Goal: Information Seeking & Learning: Learn about a topic

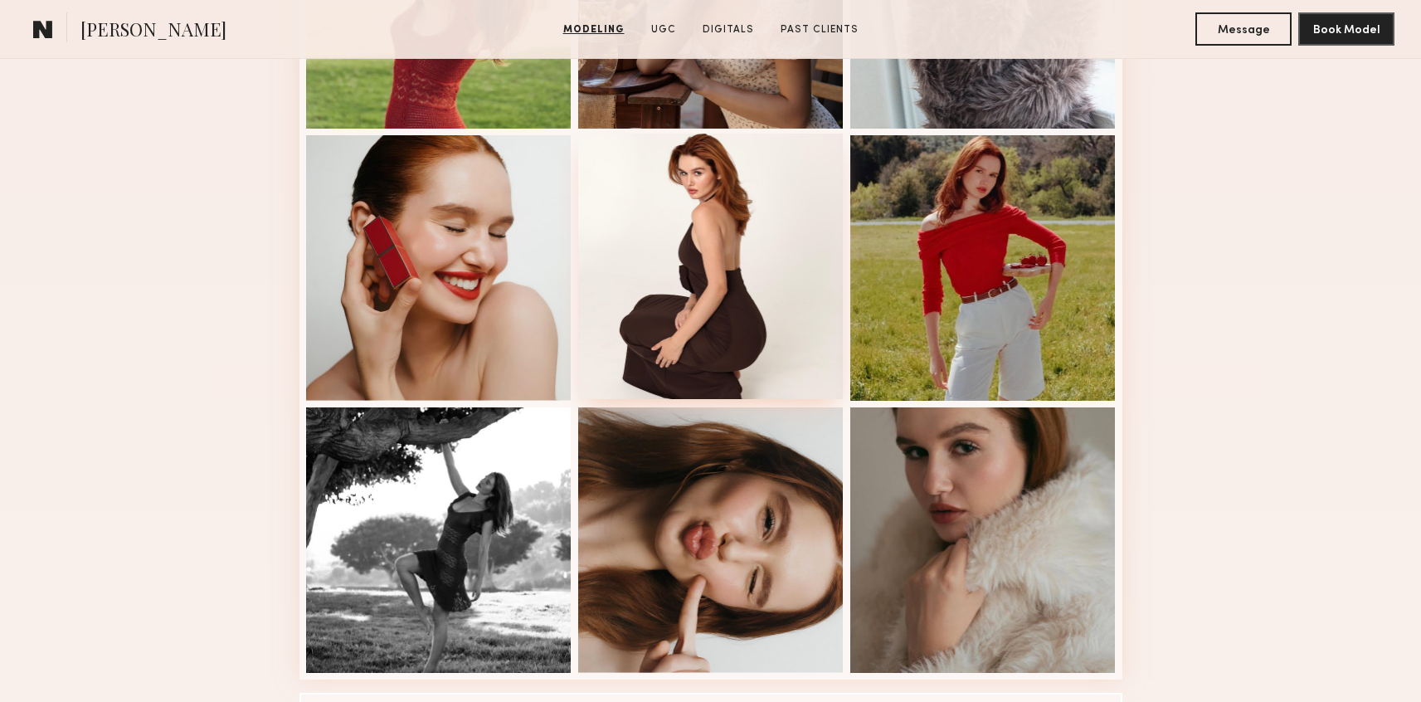
scroll to position [900, 0]
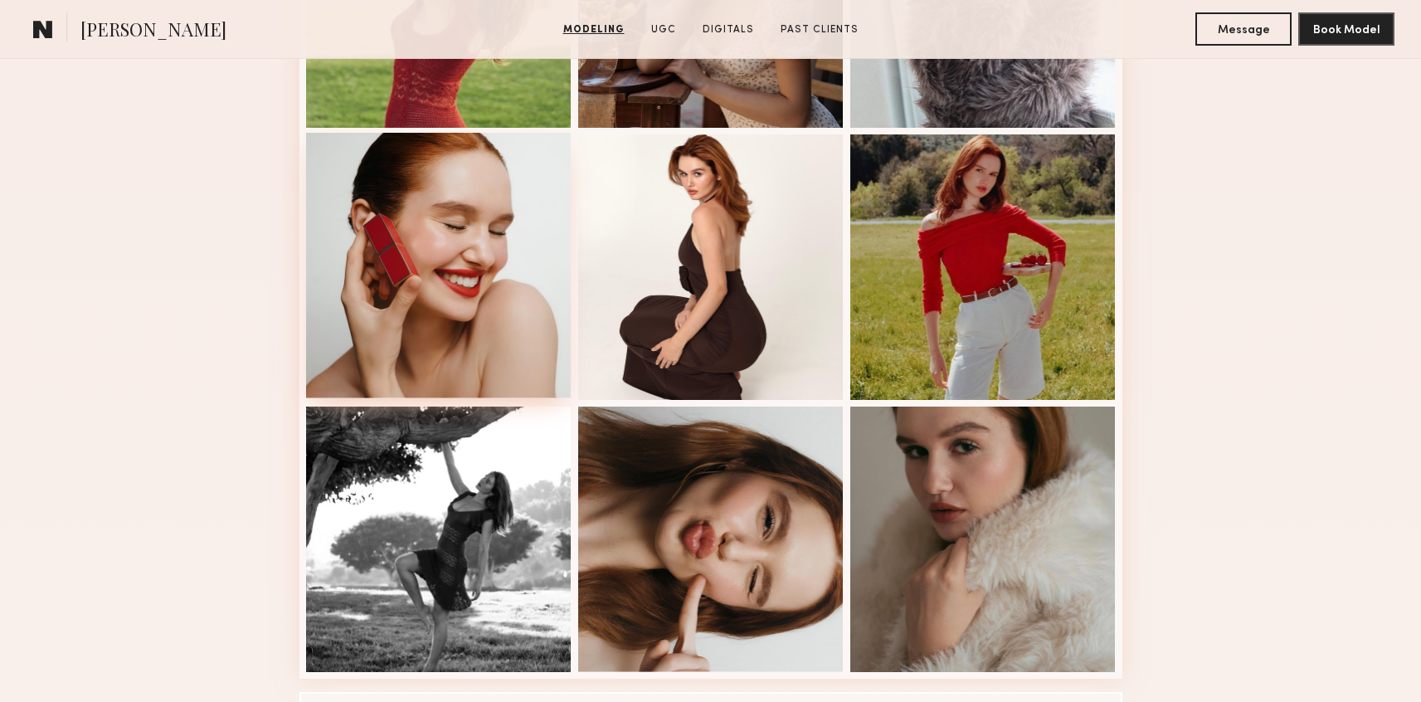
click at [520, 353] on div at bounding box center [438, 265] width 265 height 265
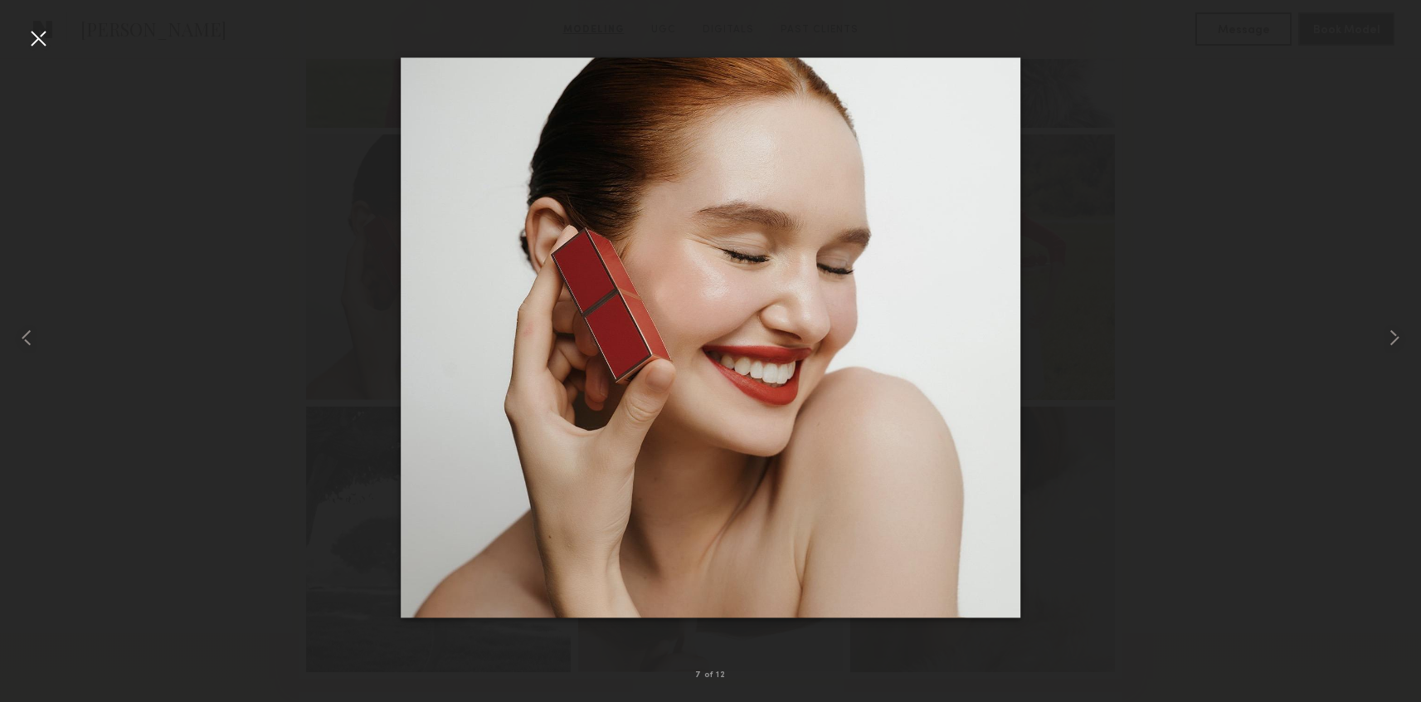
drag, startPoint x: 606, startPoint y: 368, endPoint x: 707, endPoint y: 10, distance: 372.4
click at [0, 0] on nb-gallery-light "7 of 12" at bounding box center [710, 351] width 1421 height 702
click at [22, 37] on div at bounding box center [28, 338] width 57 height 622
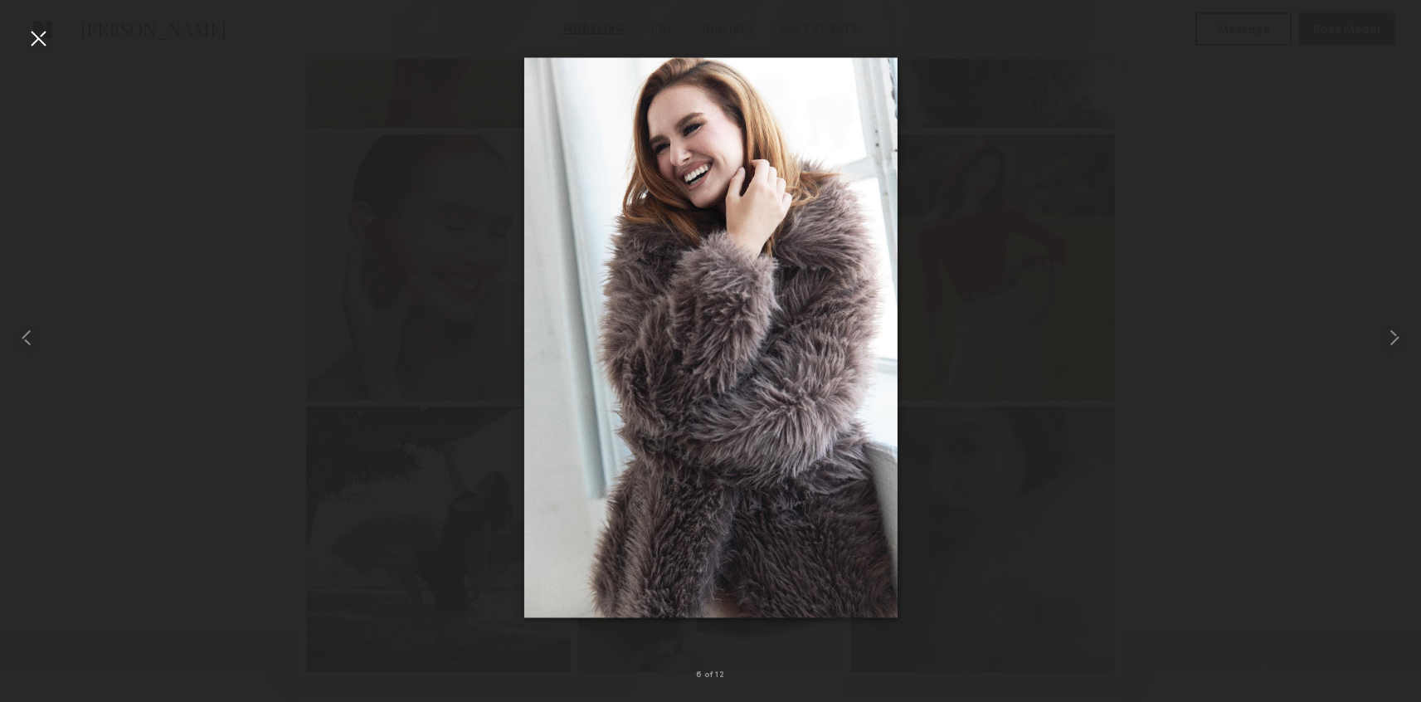
click at [26, 38] on div at bounding box center [38, 38] width 27 height 27
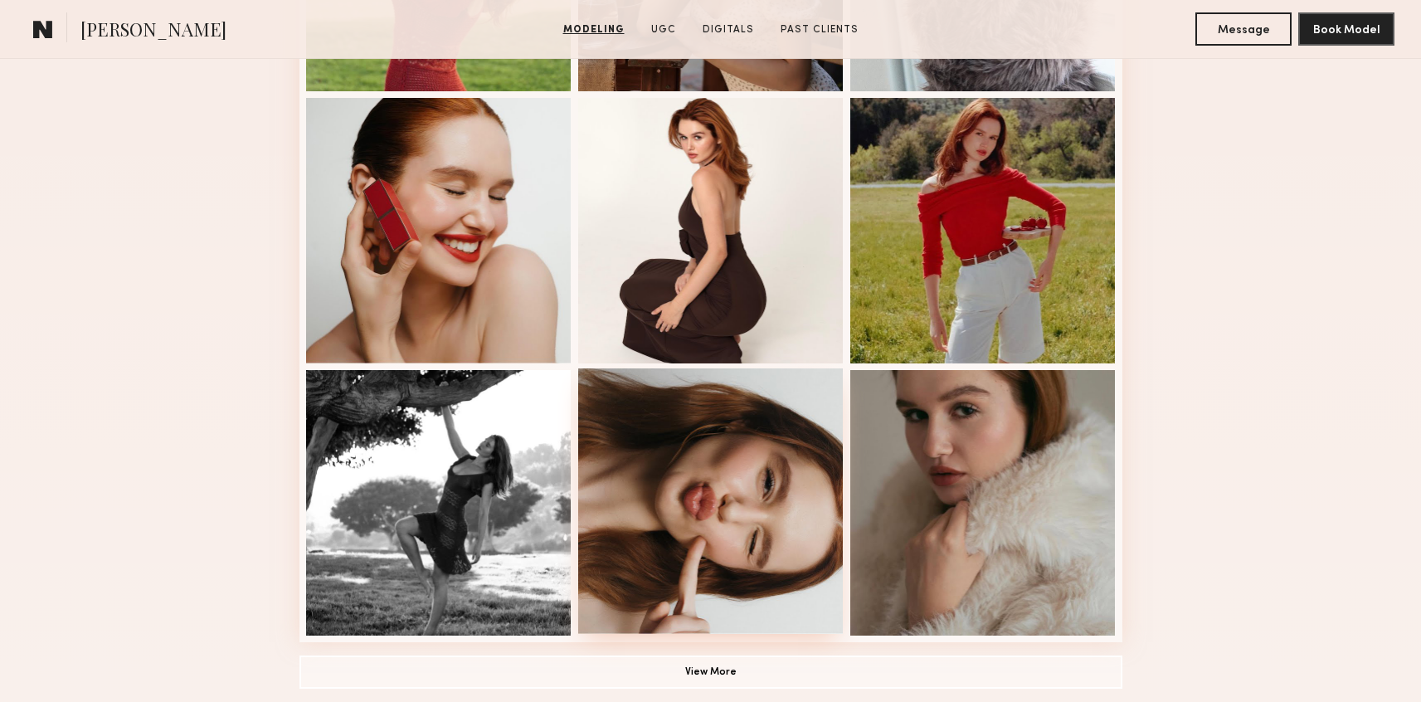
scroll to position [949, 0]
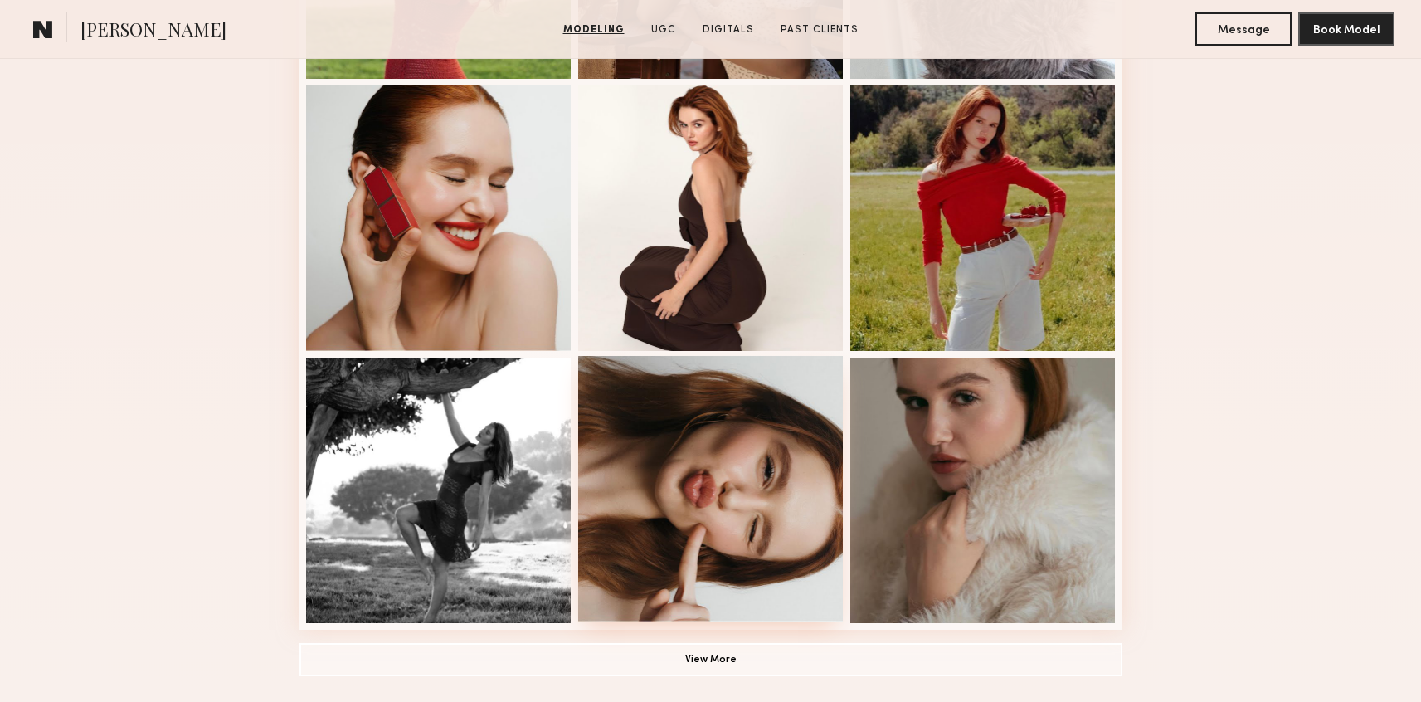
click at [700, 567] on div at bounding box center [710, 488] width 265 height 265
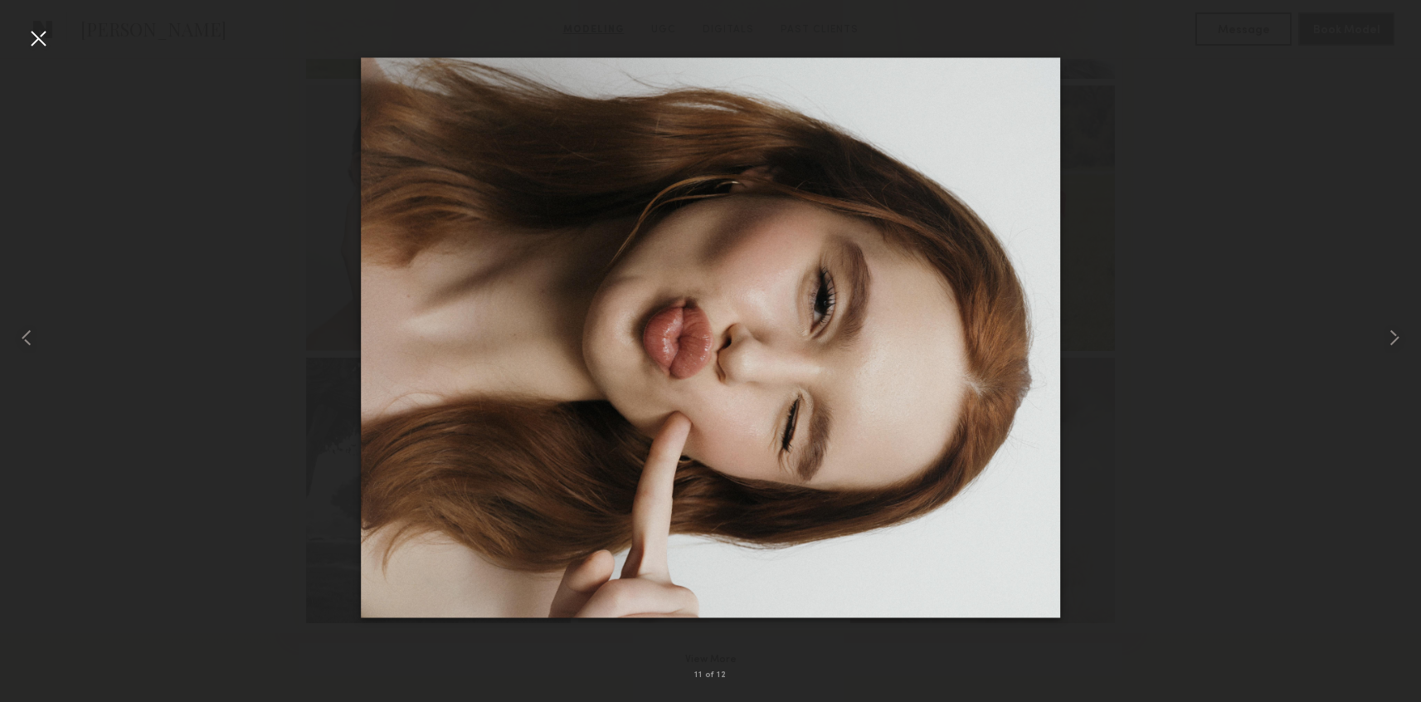
click at [38, 41] on div at bounding box center [38, 38] width 27 height 27
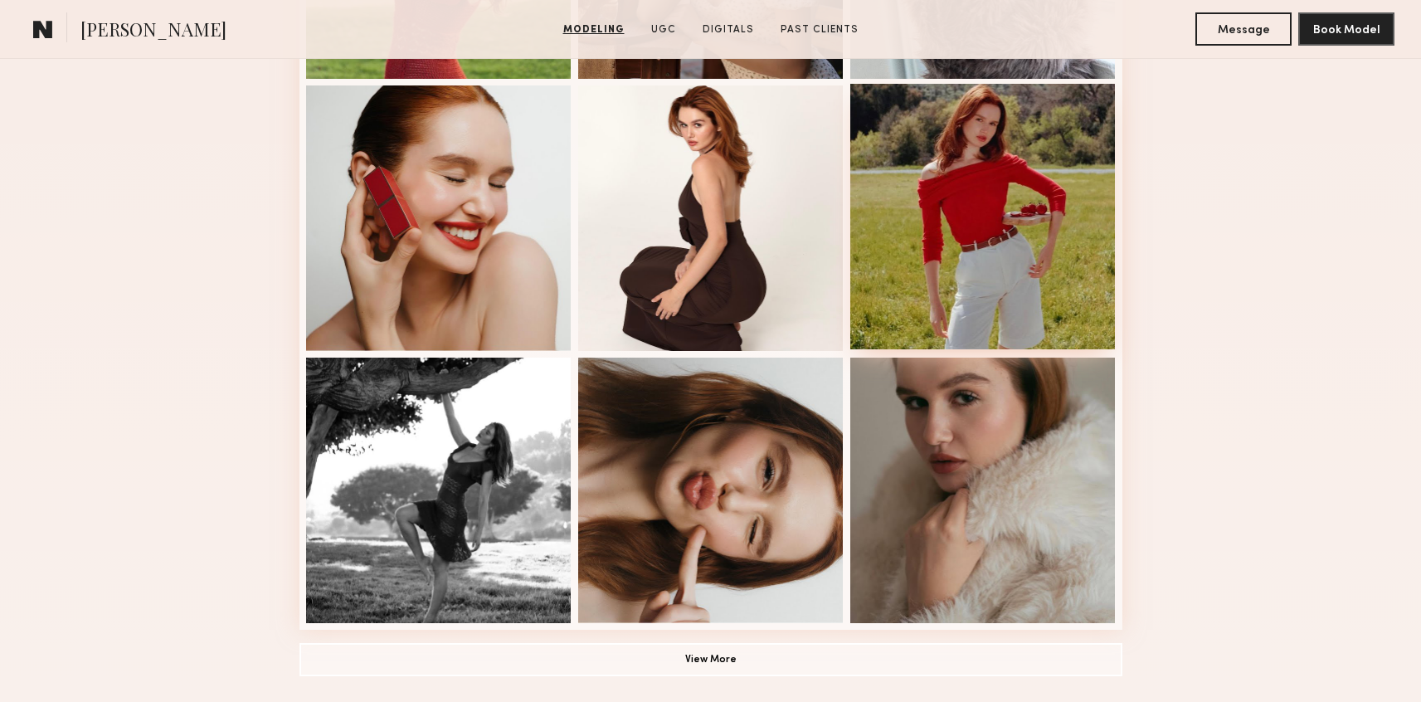
click at [896, 285] on div at bounding box center [982, 216] width 265 height 265
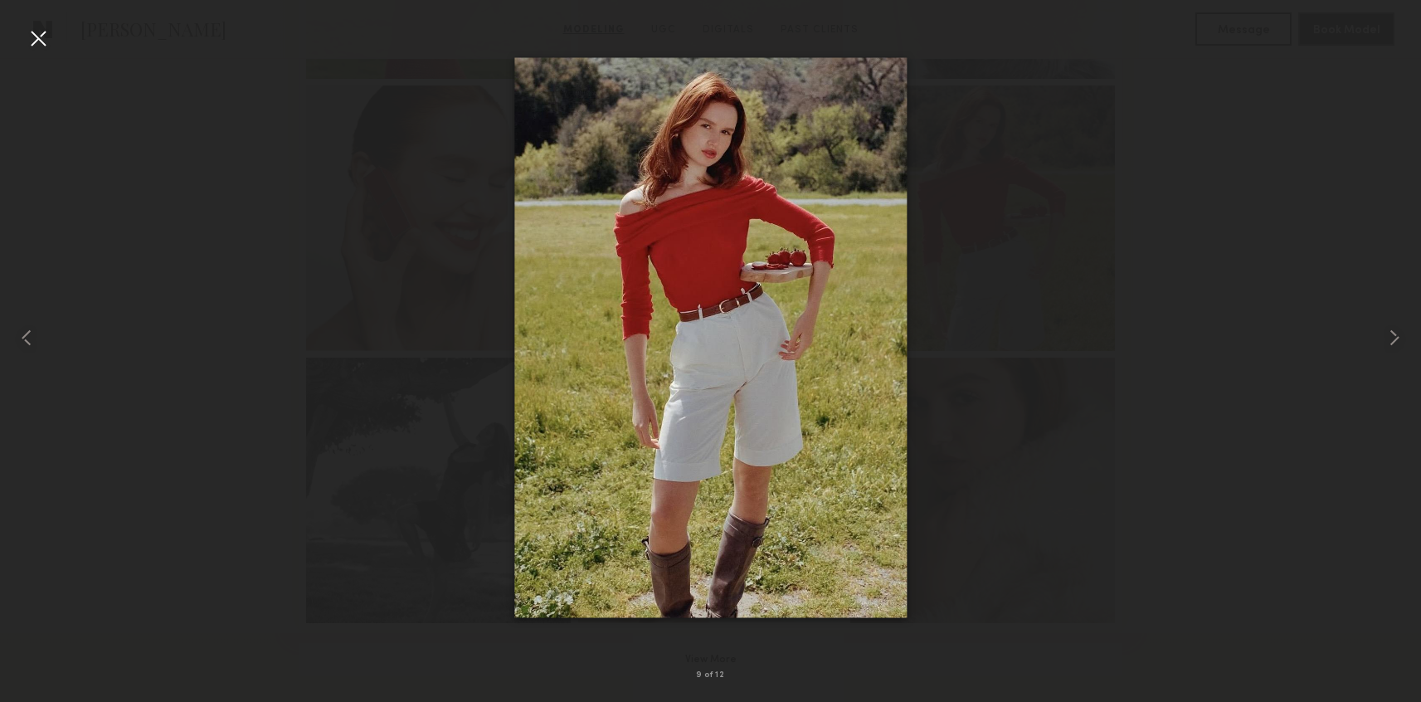
click at [42, 32] on div at bounding box center [38, 38] width 27 height 27
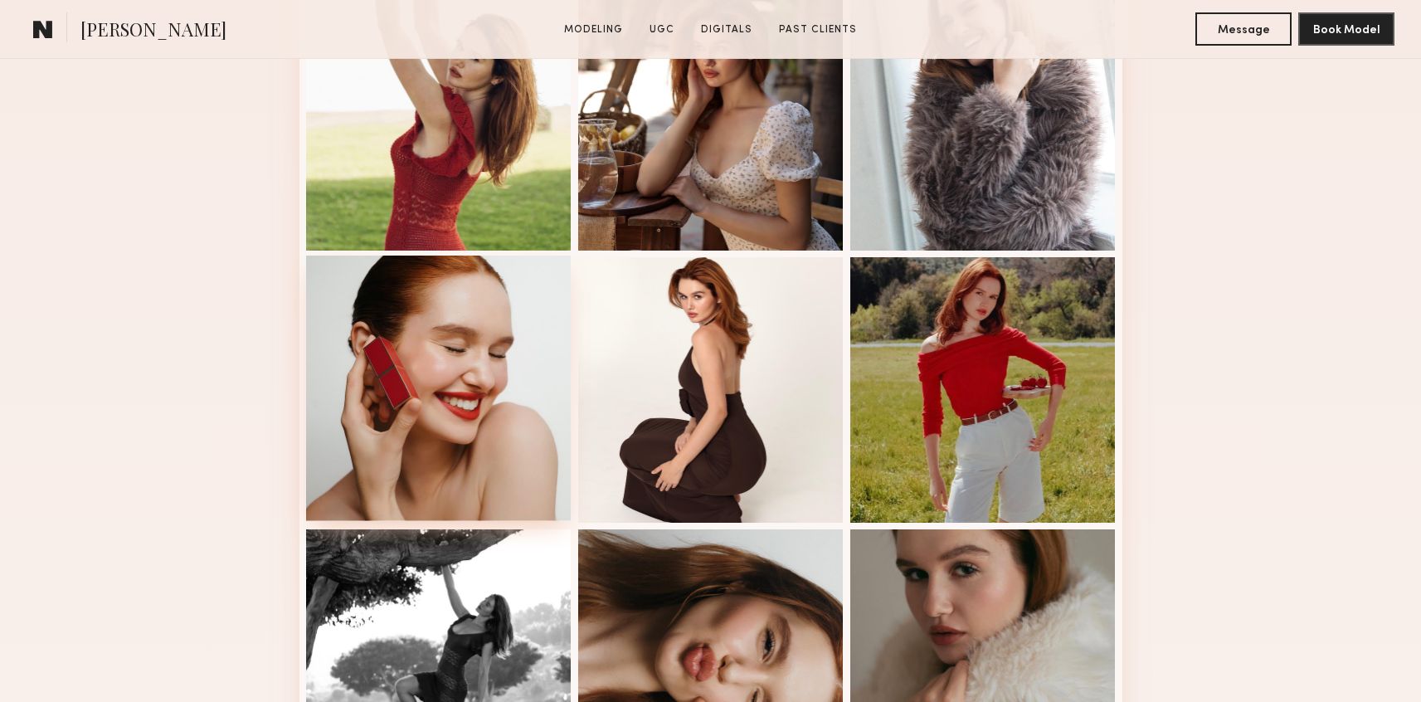
scroll to position [1288, 0]
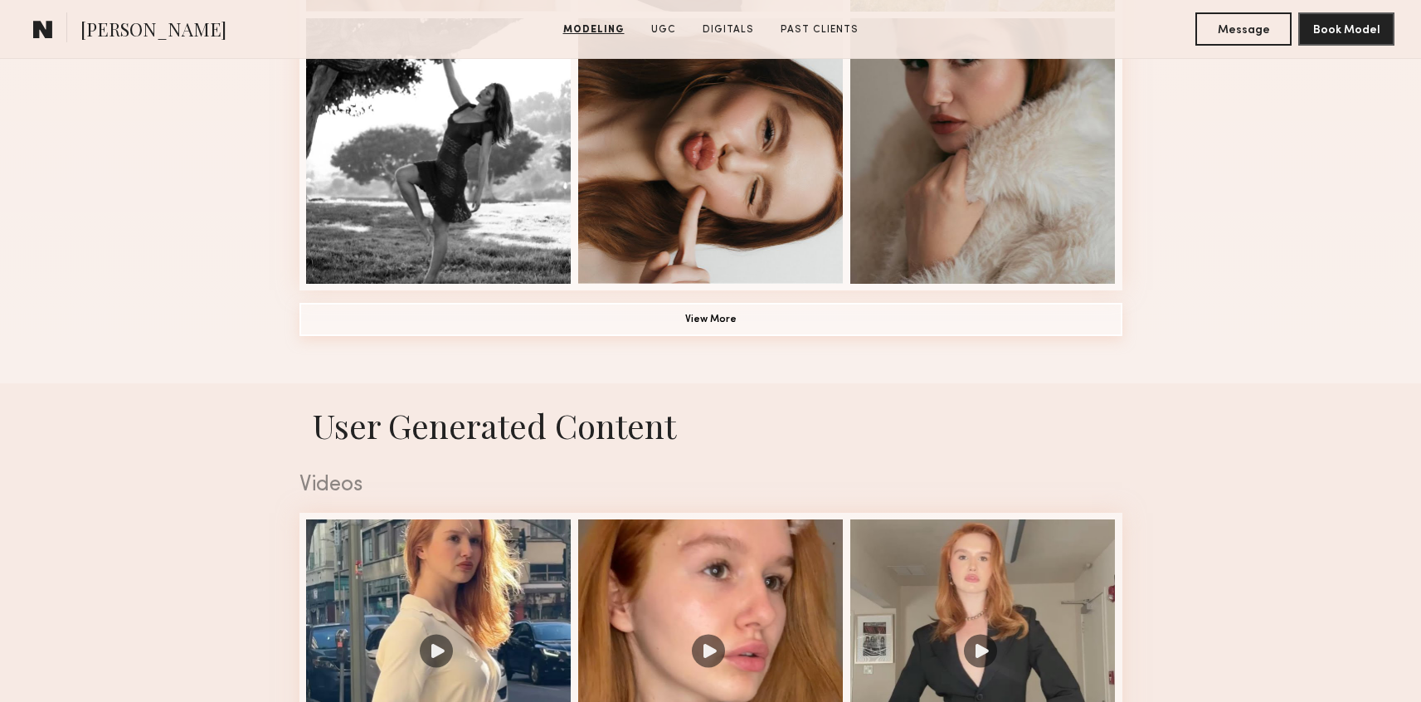
click at [509, 317] on button "View More" at bounding box center [710, 319] width 823 height 33
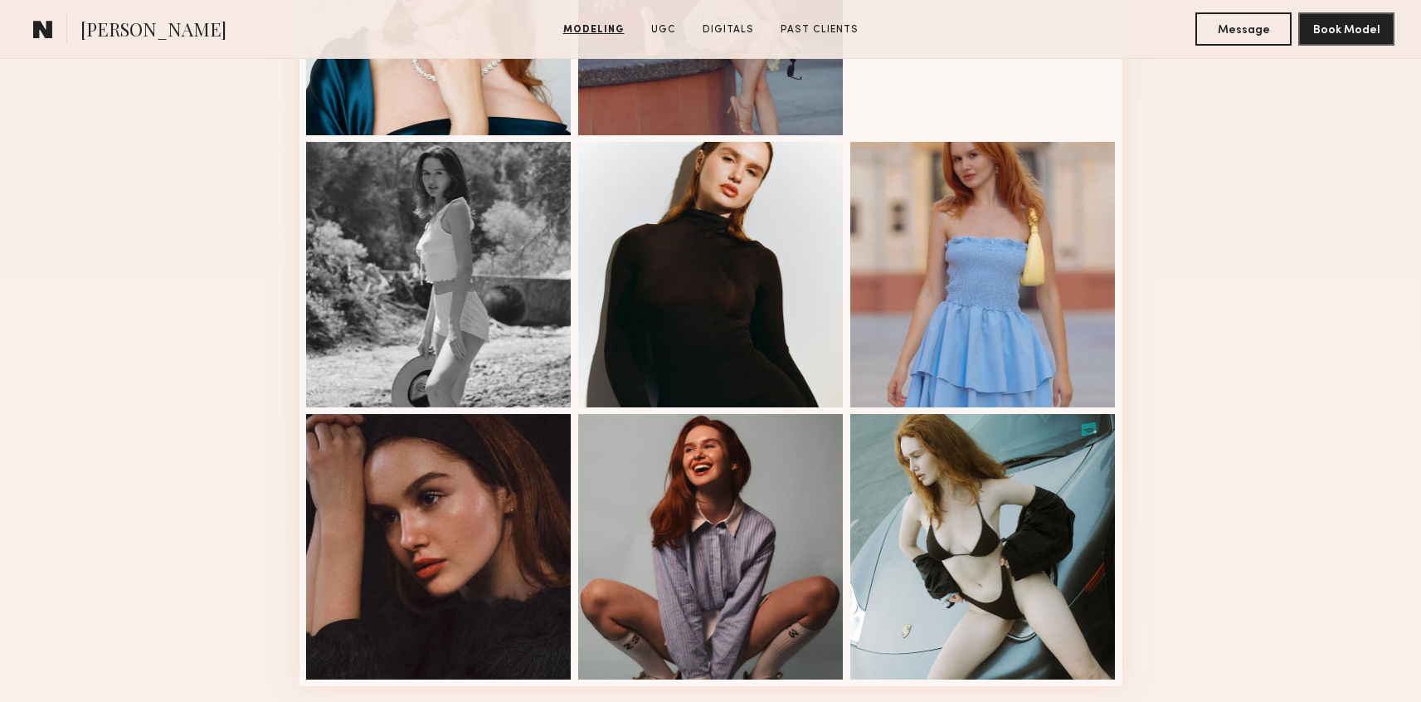
scroll to position [1986, 0]
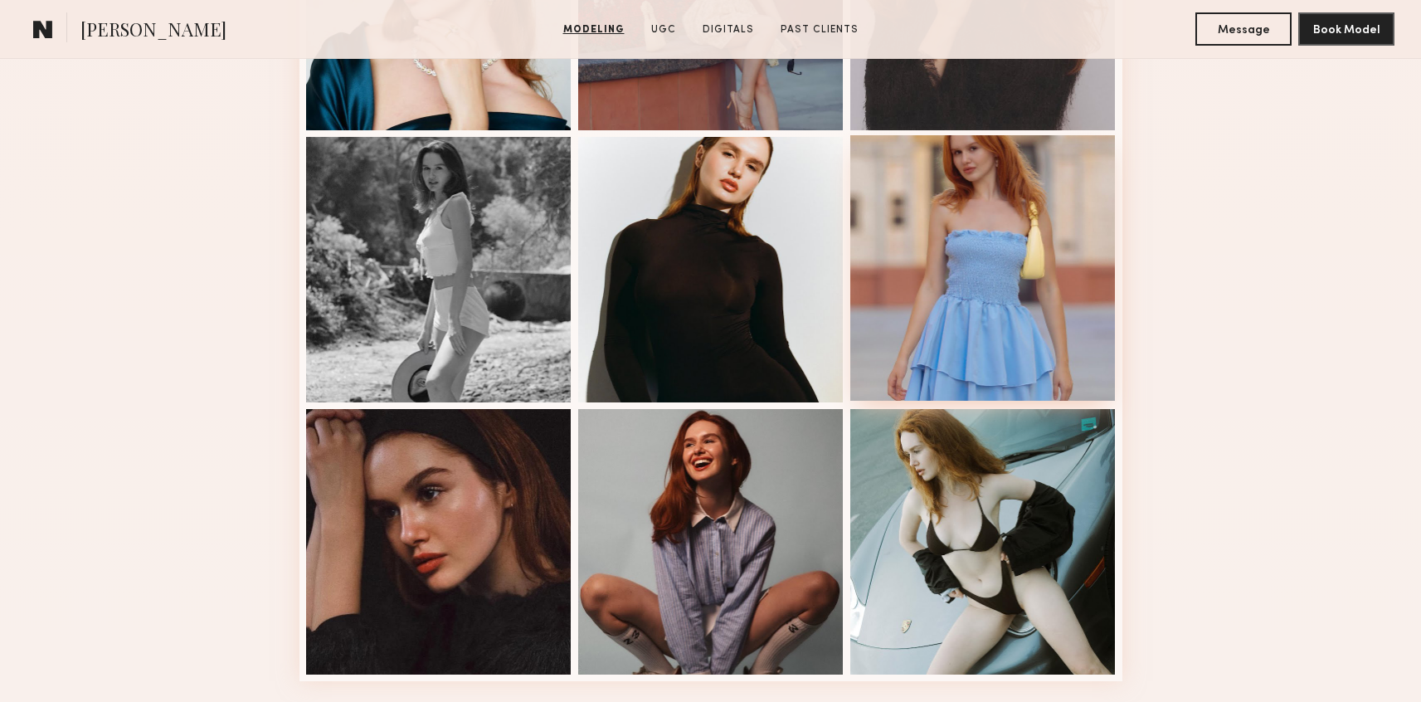
click at [985, 217] on div at bounding box center [982, 267] width 265 height 265
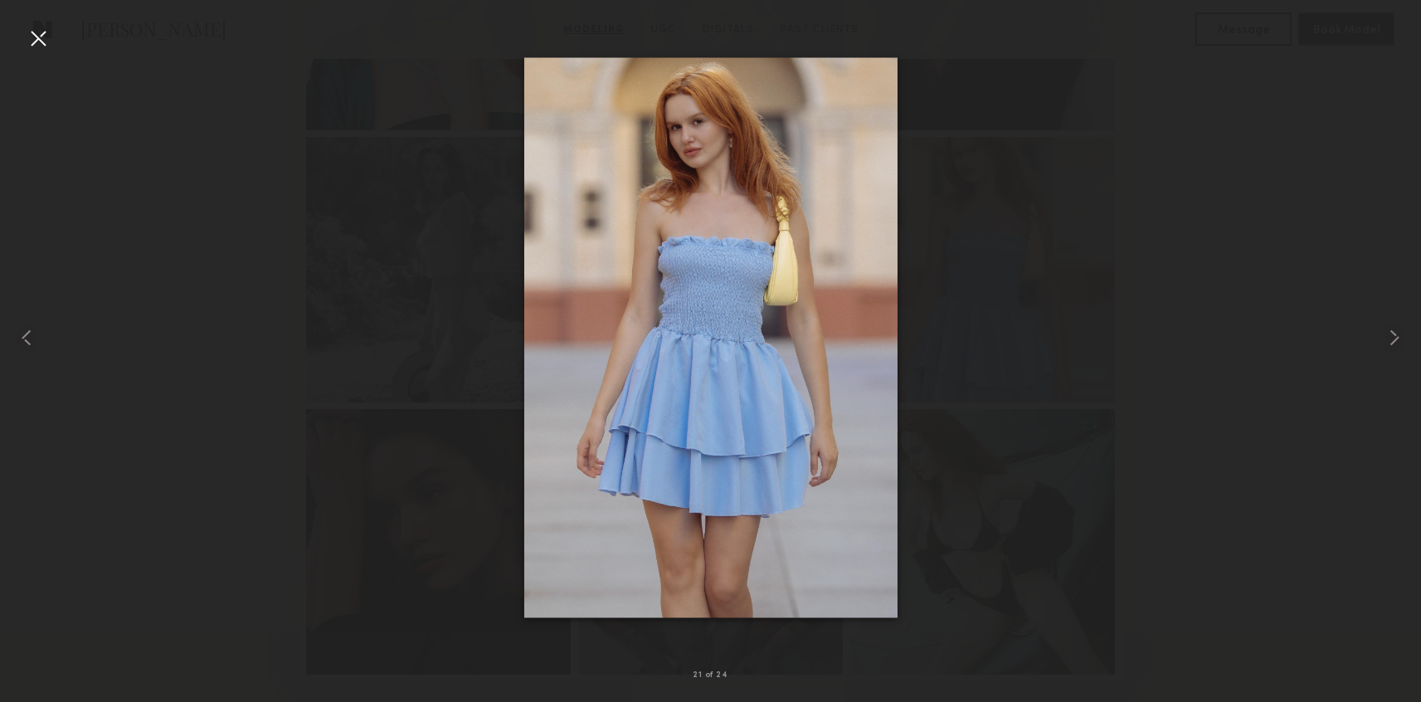
click at [694, 107] on img at bounding box center [709, 338] width 373 height 560
click at [32, 40] on div at bounding box center [38, 38] width 27 height 27
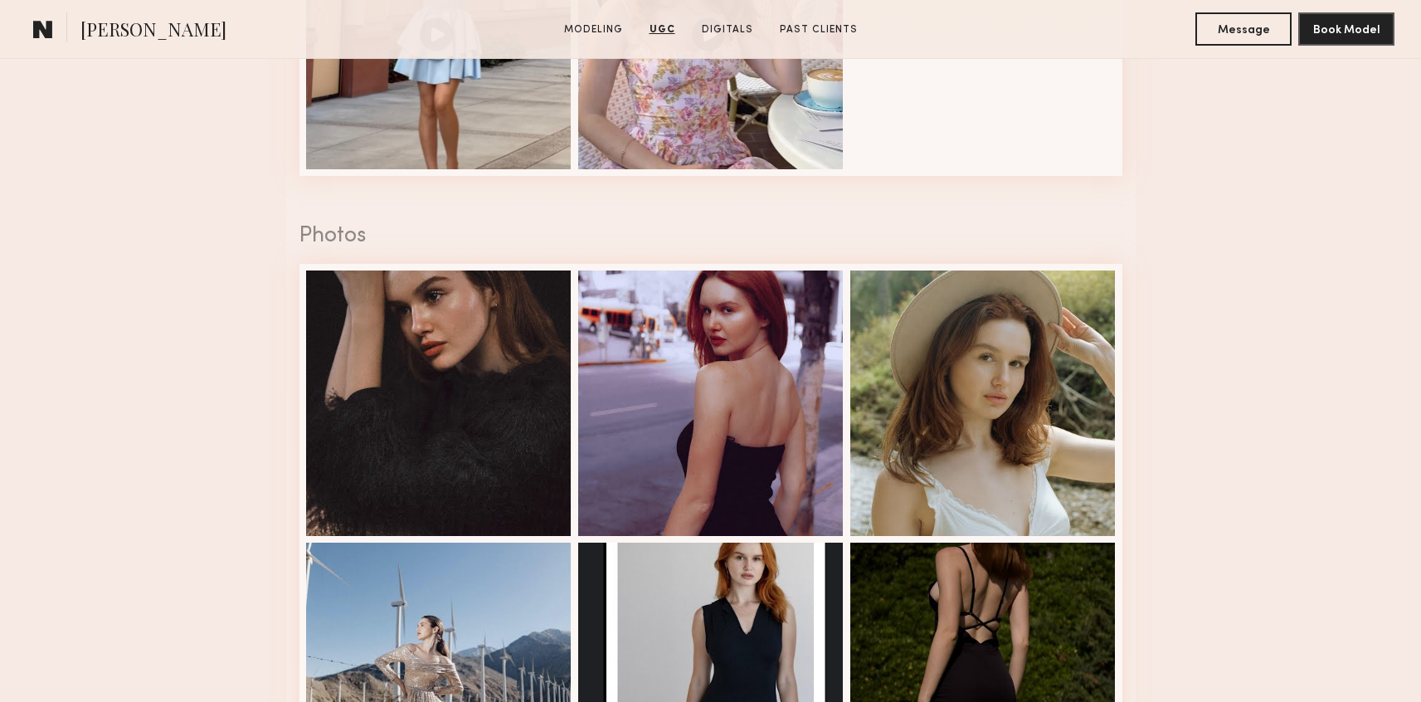
scroll to position [3221, 0]
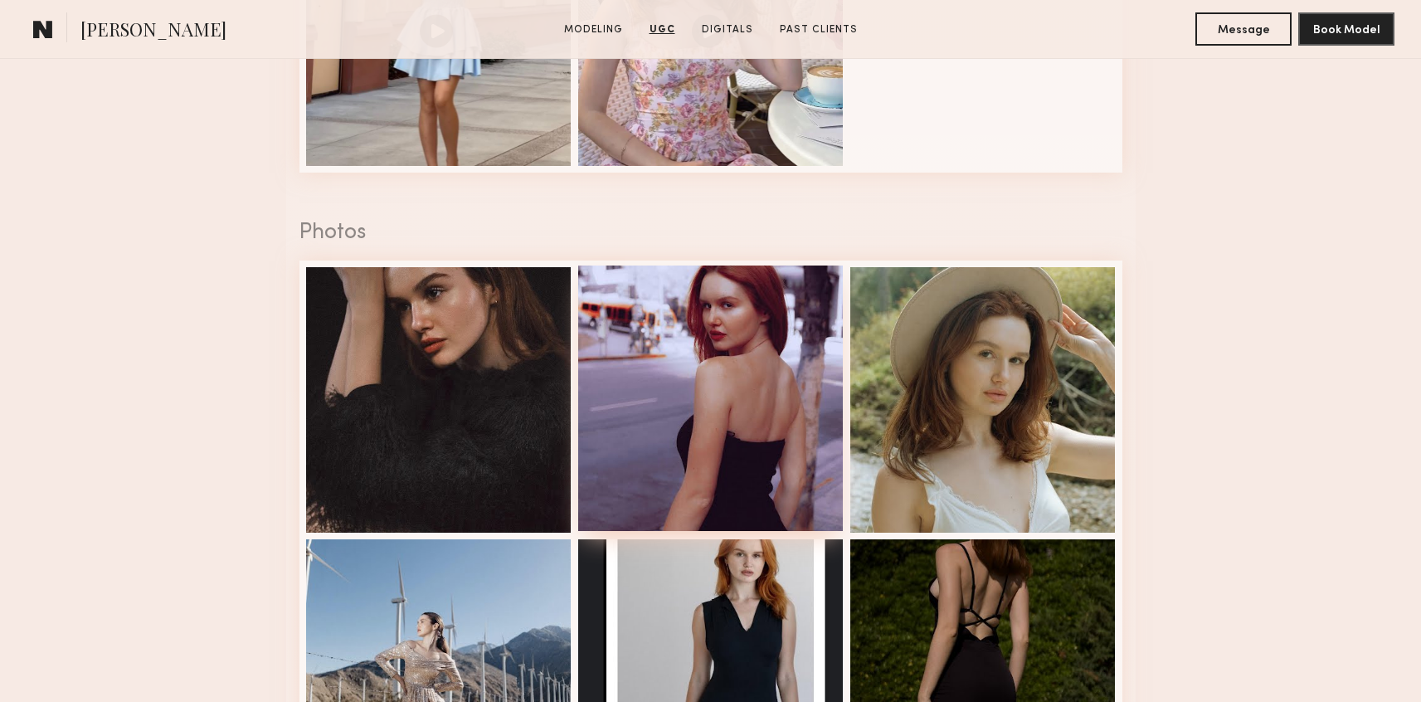
click at [804, 348] on div at bounding box center [710, 397] width 265 height 265
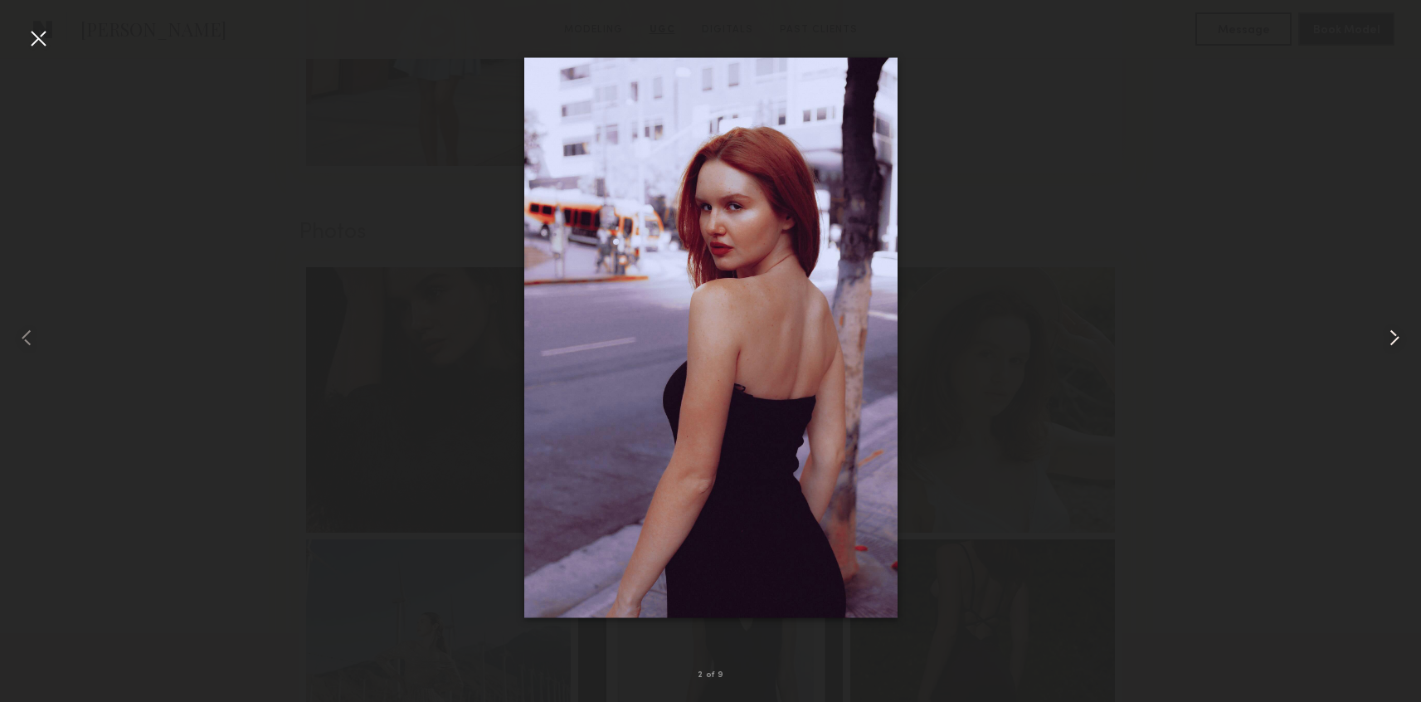
click at [1389, 337] on common-icon at bounding box center [1394, 337] width 27 height 27
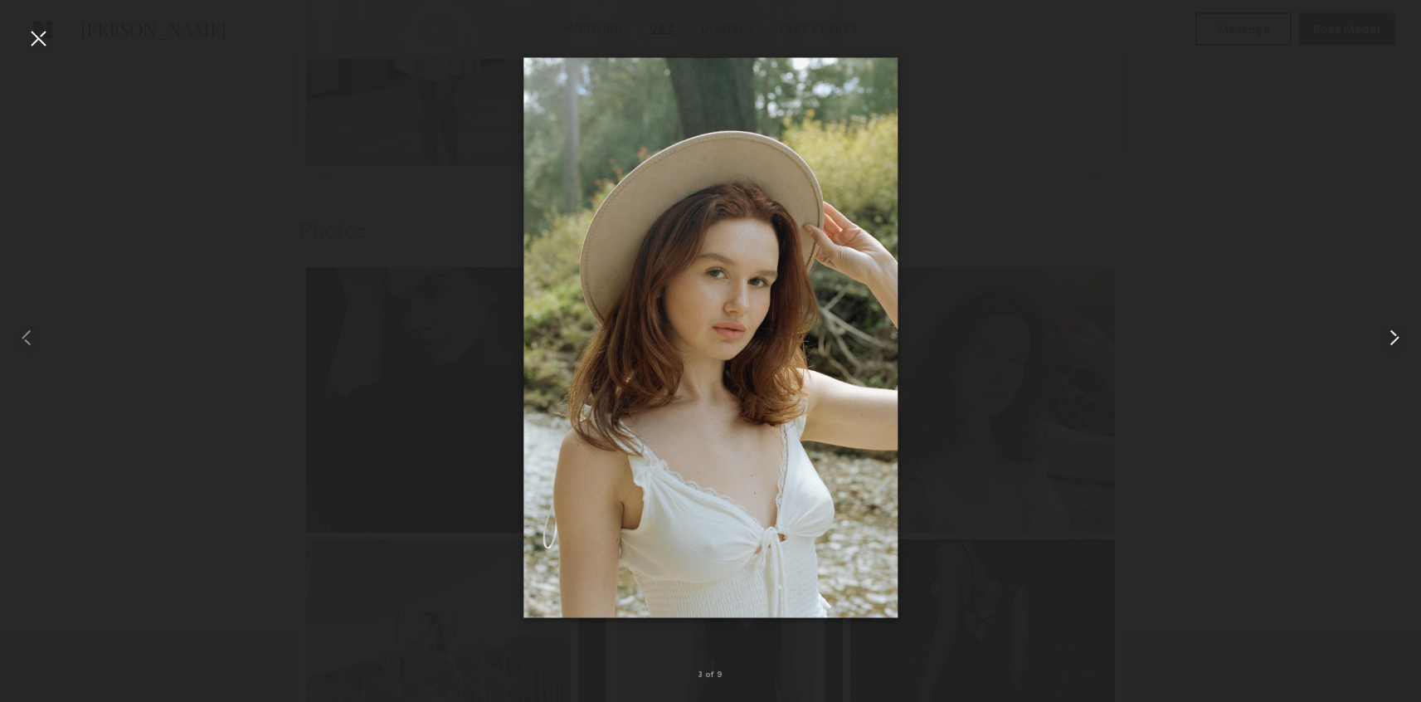
click at [1390, 337] on common-icon at bounding box center [1394, 337] width 27 height 27
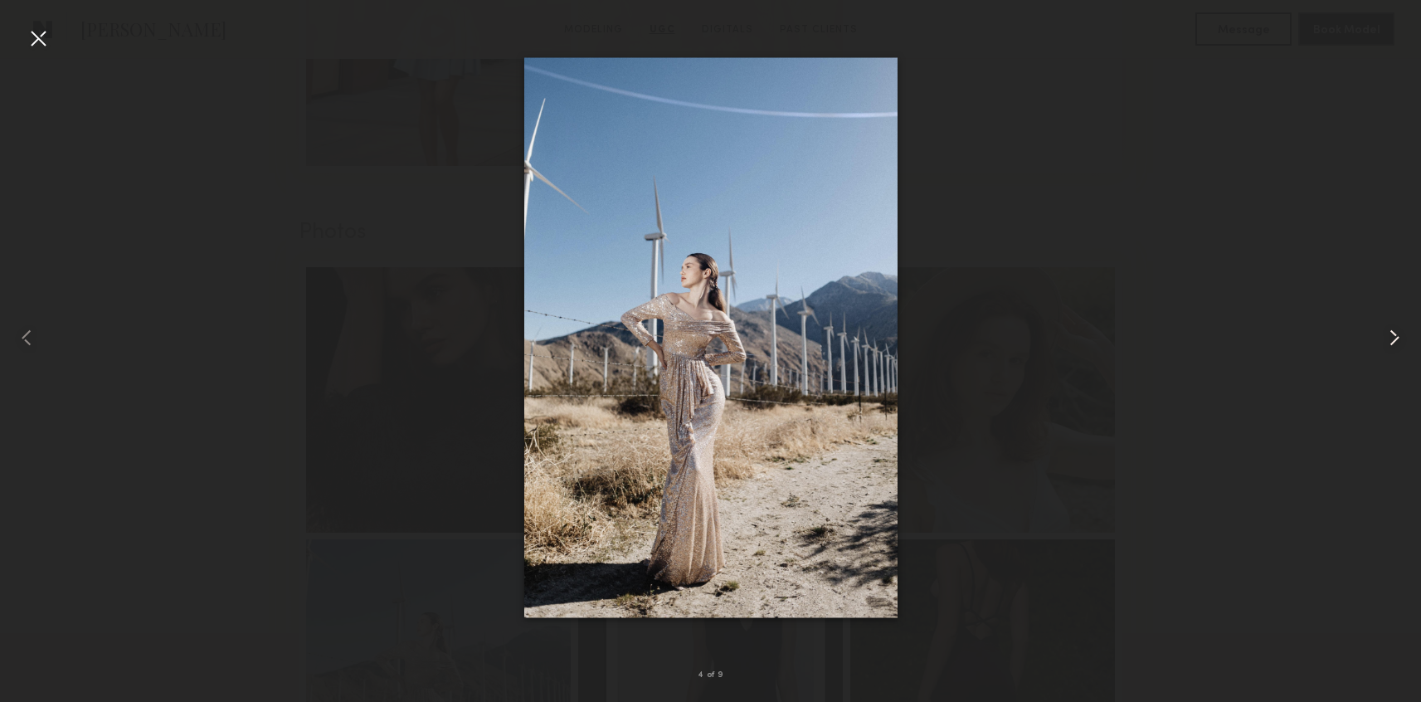
click at [1390, 338] on common-icon at bounding box center [1394, 337] width 27 height 27
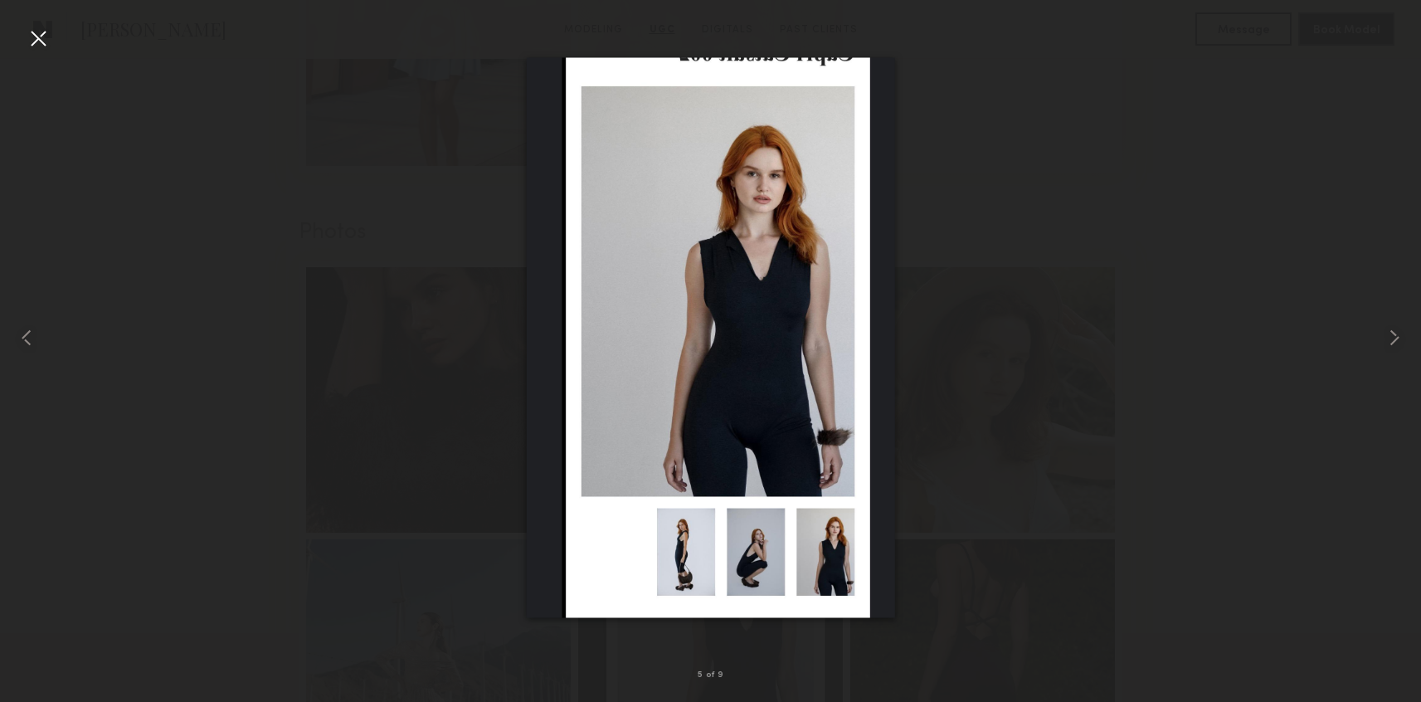
click at [46, 38] on div at bounding box center [38, 38] width 27 height 27
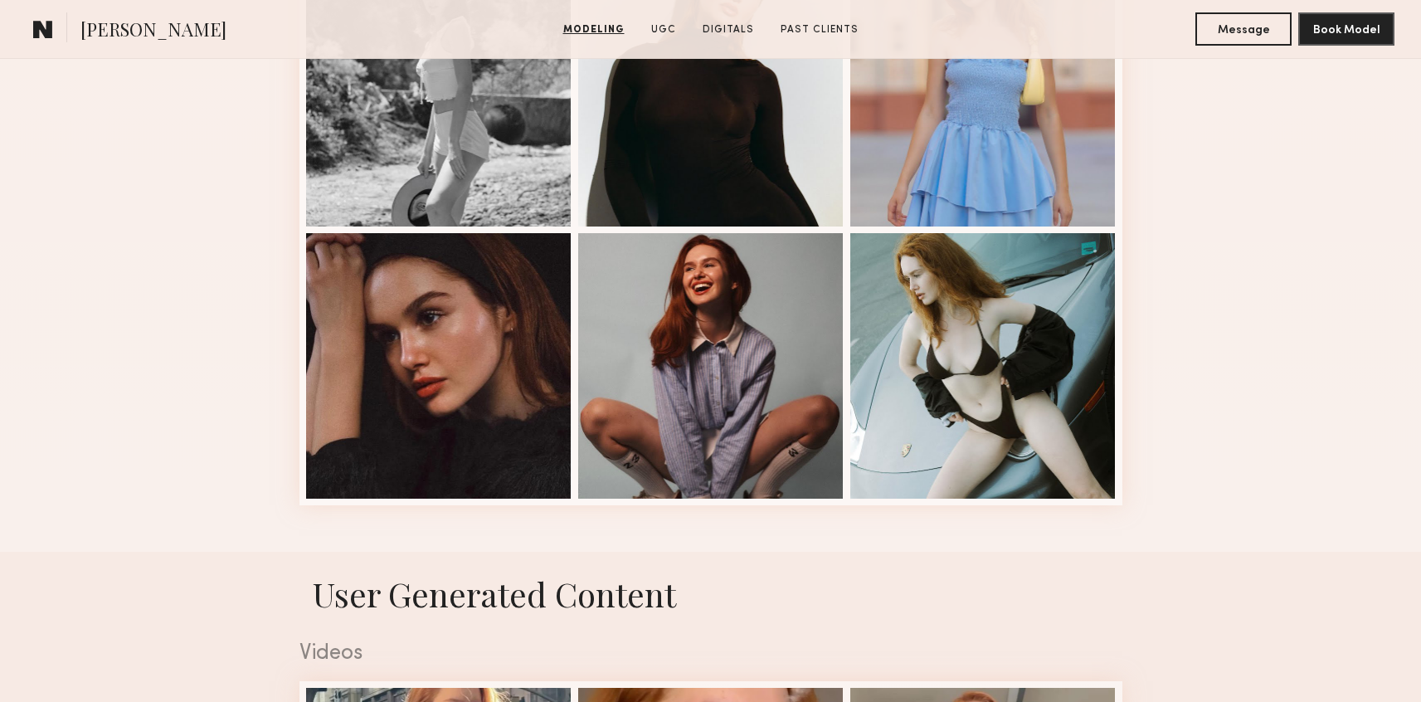
scroll to position [2164, 0]
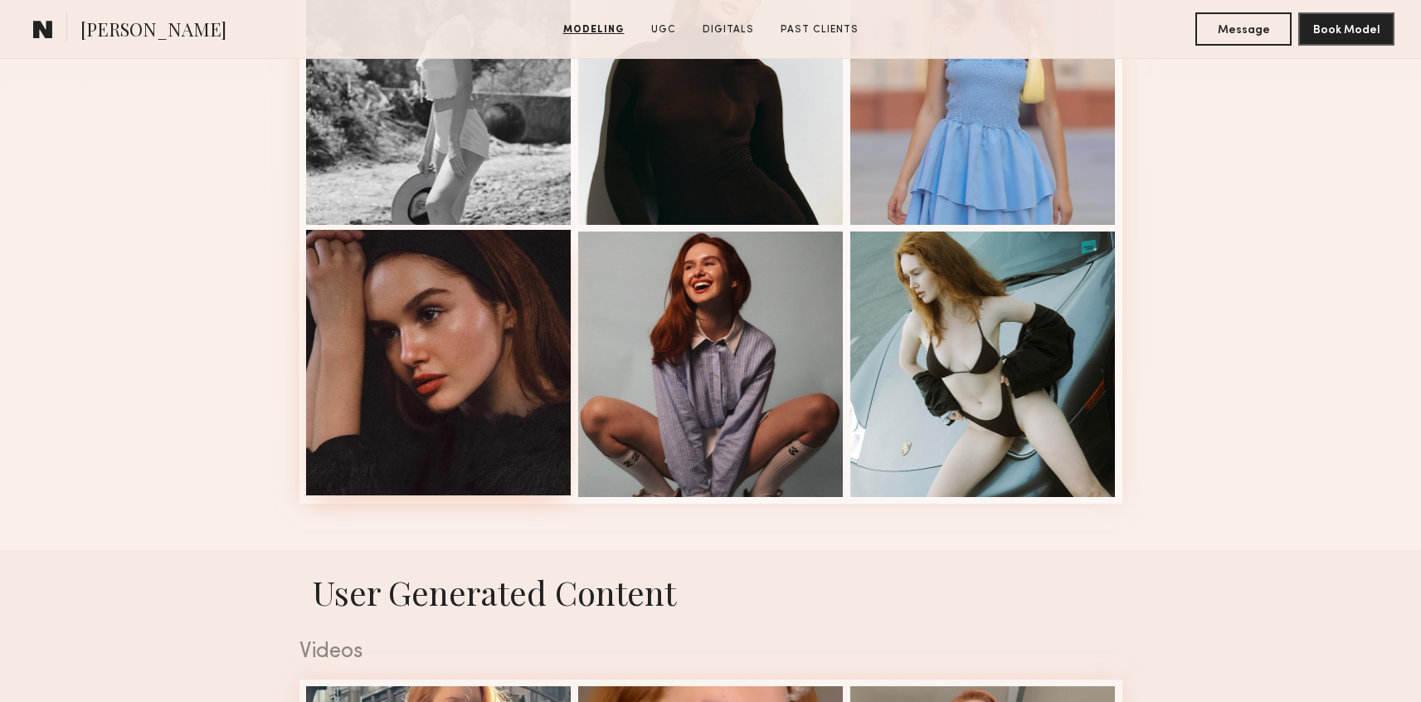
click at [470, 426] on div at bounding box center [438, 362] width 265 height 265
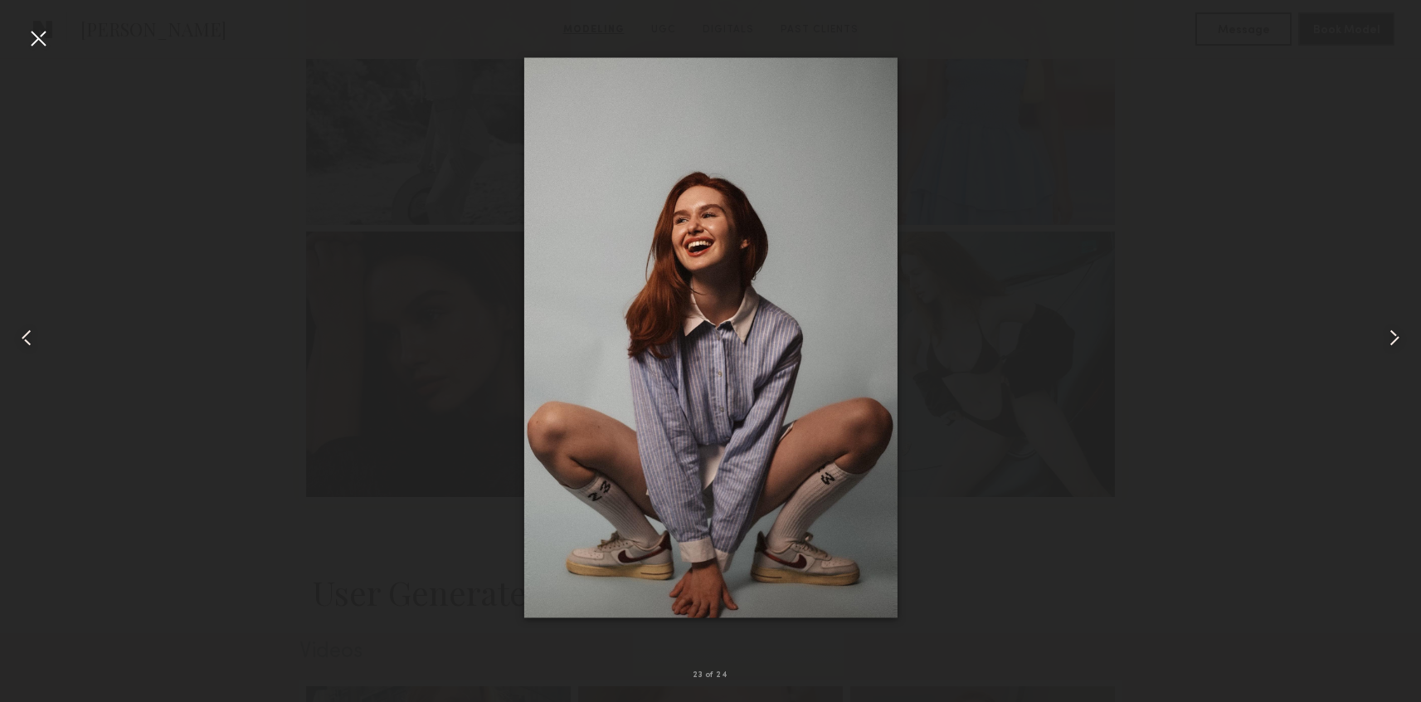
click at [52, 33] on div at bounding box center [28, 338] width 57 height 622
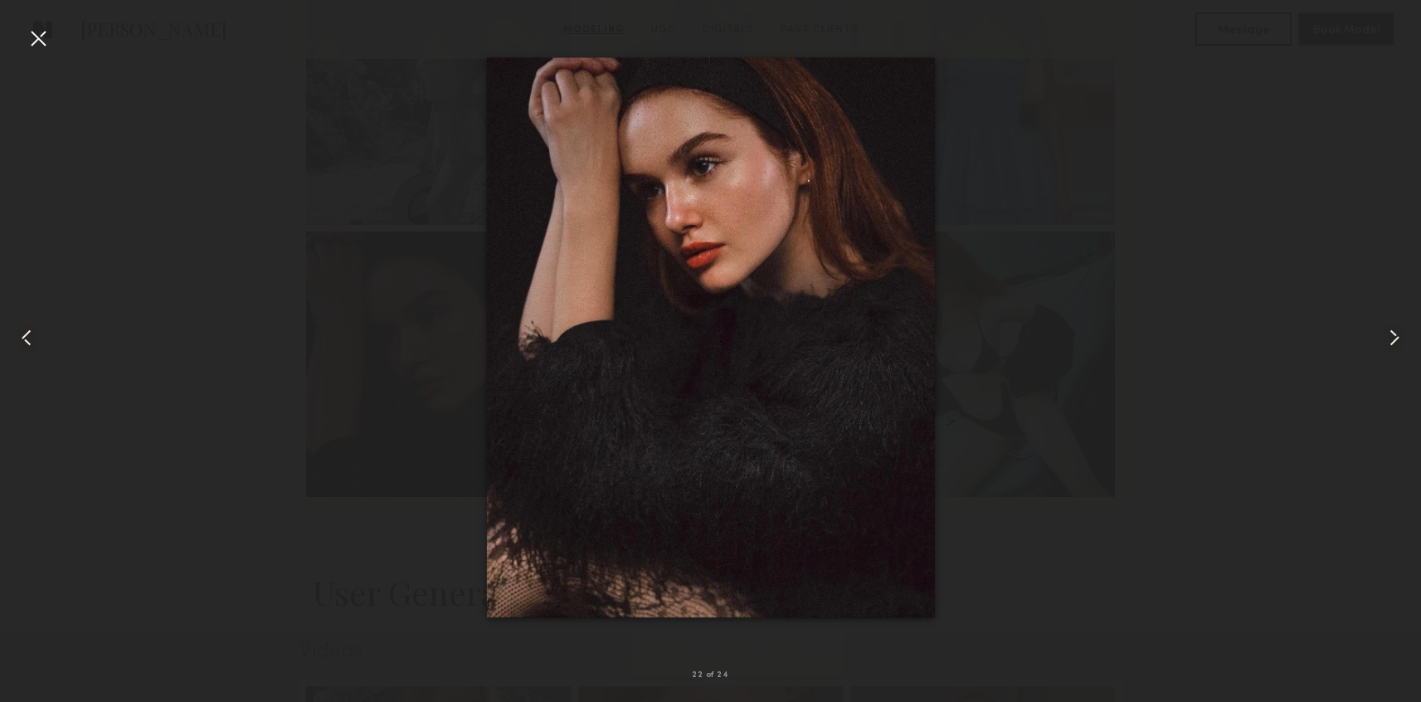
click at [41, 33] on div at bounding box center [38, 38] width 27 height 27
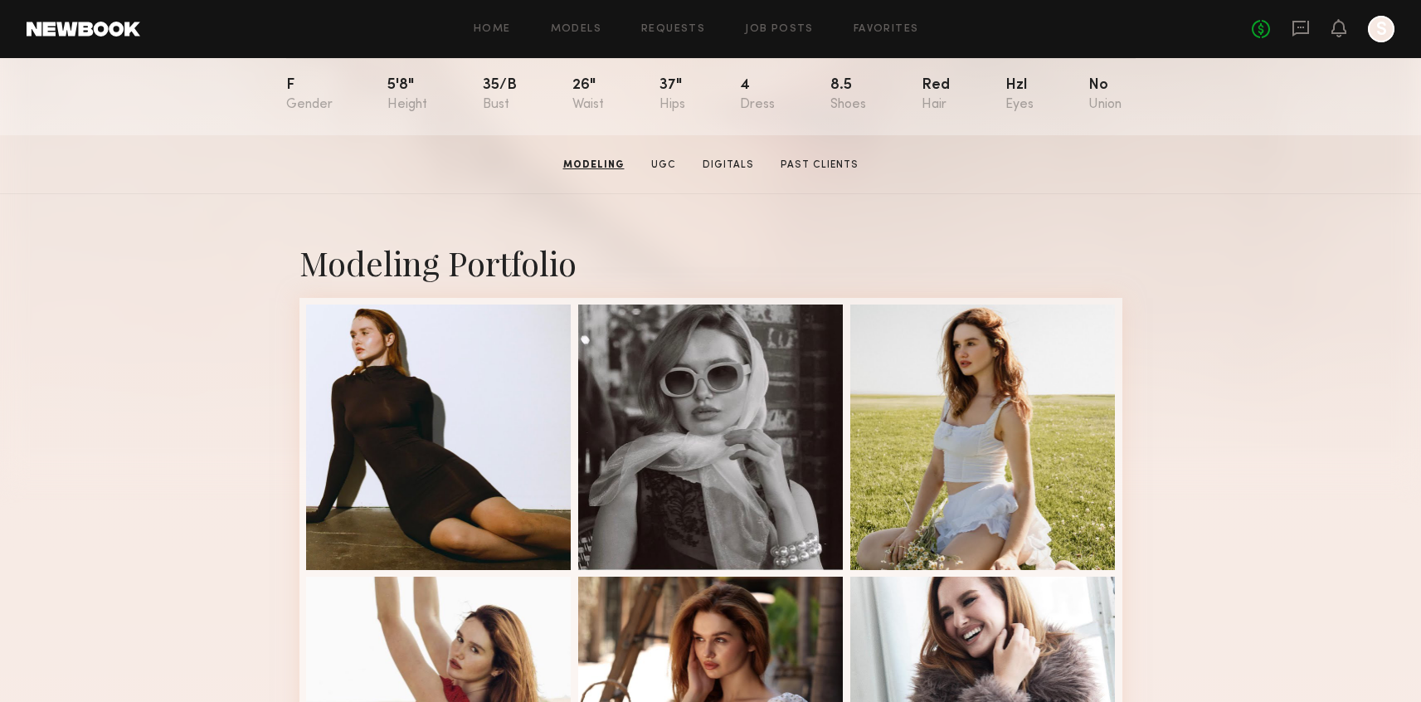
scroll to position [188, 0]
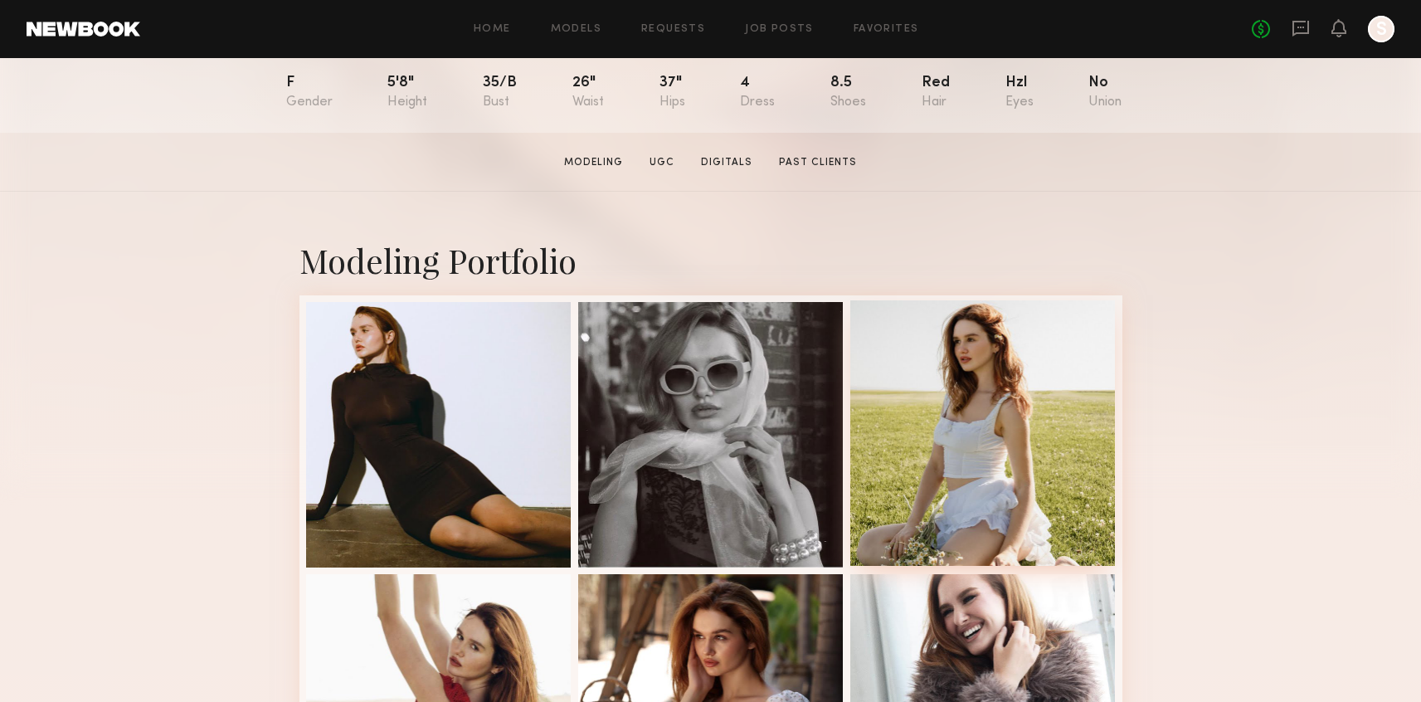
click at [981, 489] on div at bounding box center [982, 432] width 265 height 265
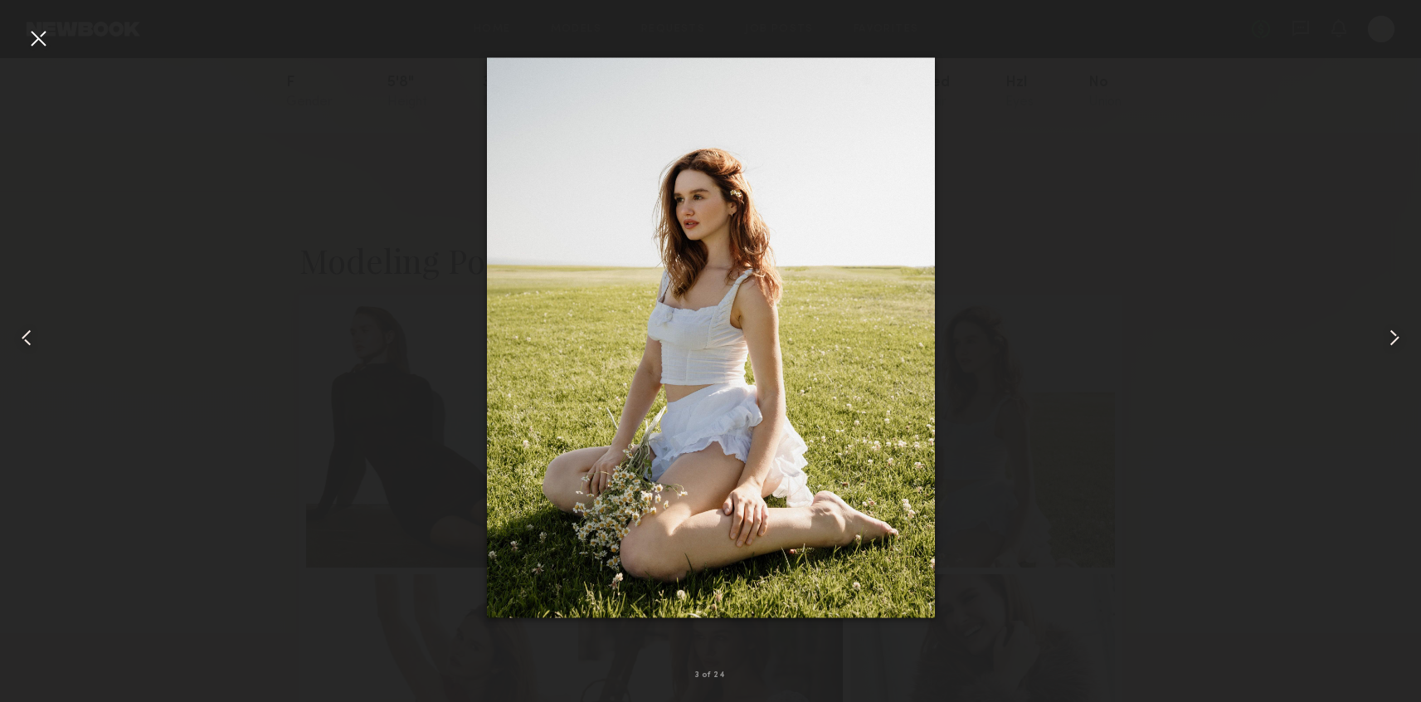
drag, startPoint x: 806, startPoint y: 430, endPoint x: 504, endPoint y: 2, distance: 523.7
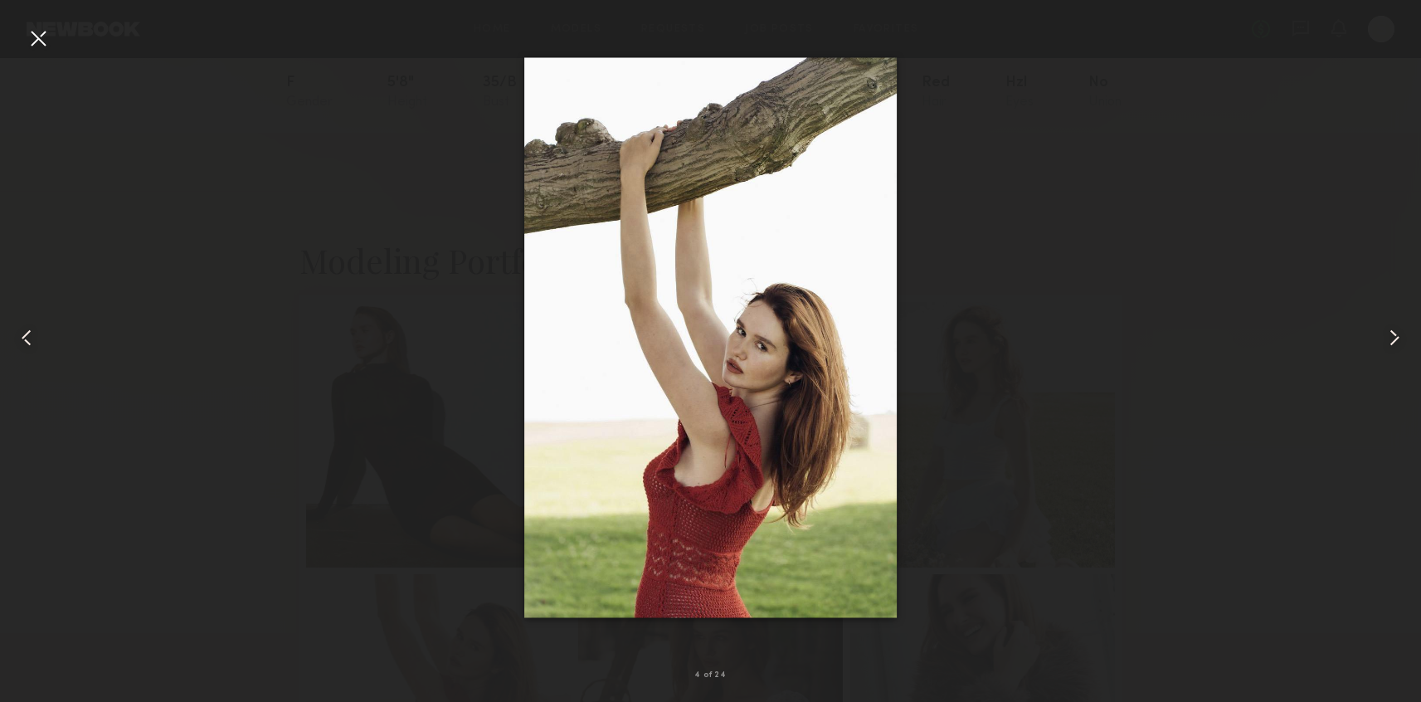
click at [38, 35] on div at bounding box center [38, 38] width 27 height 27
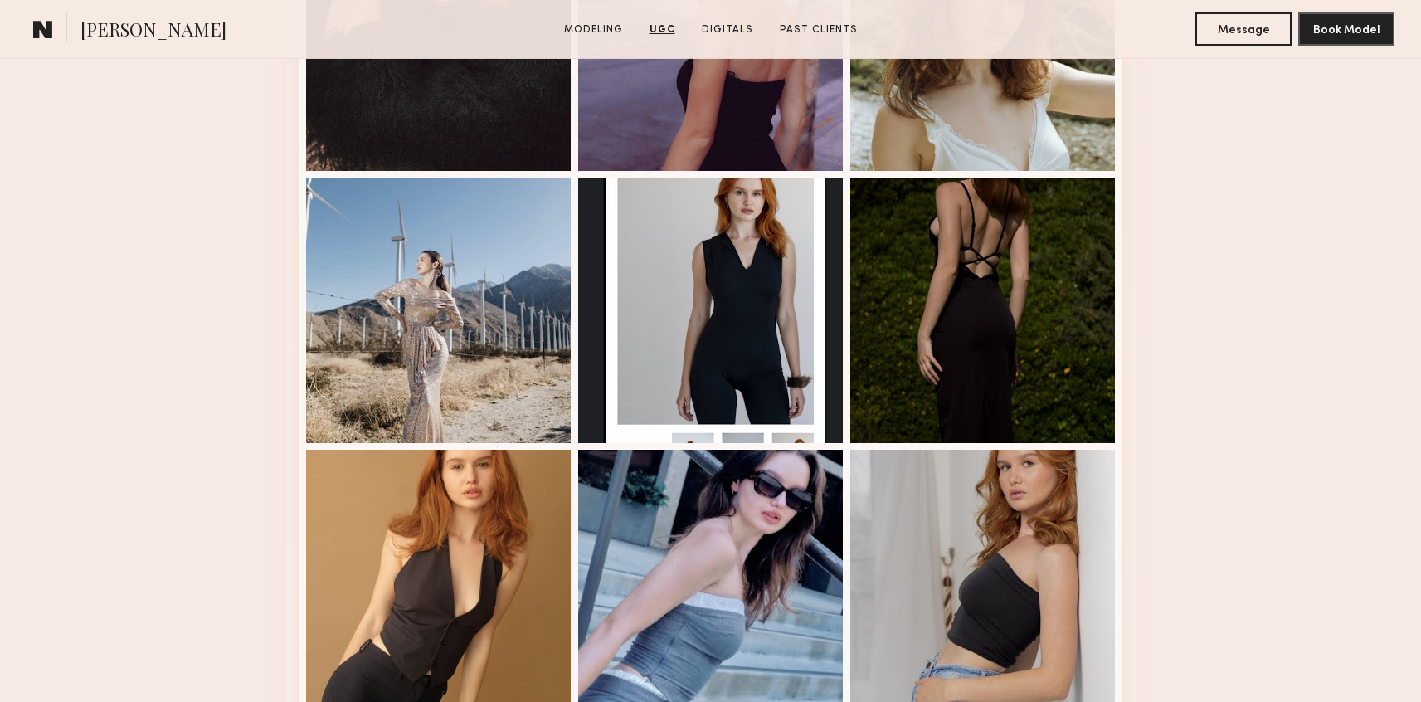
scroll to position [3600, 0]
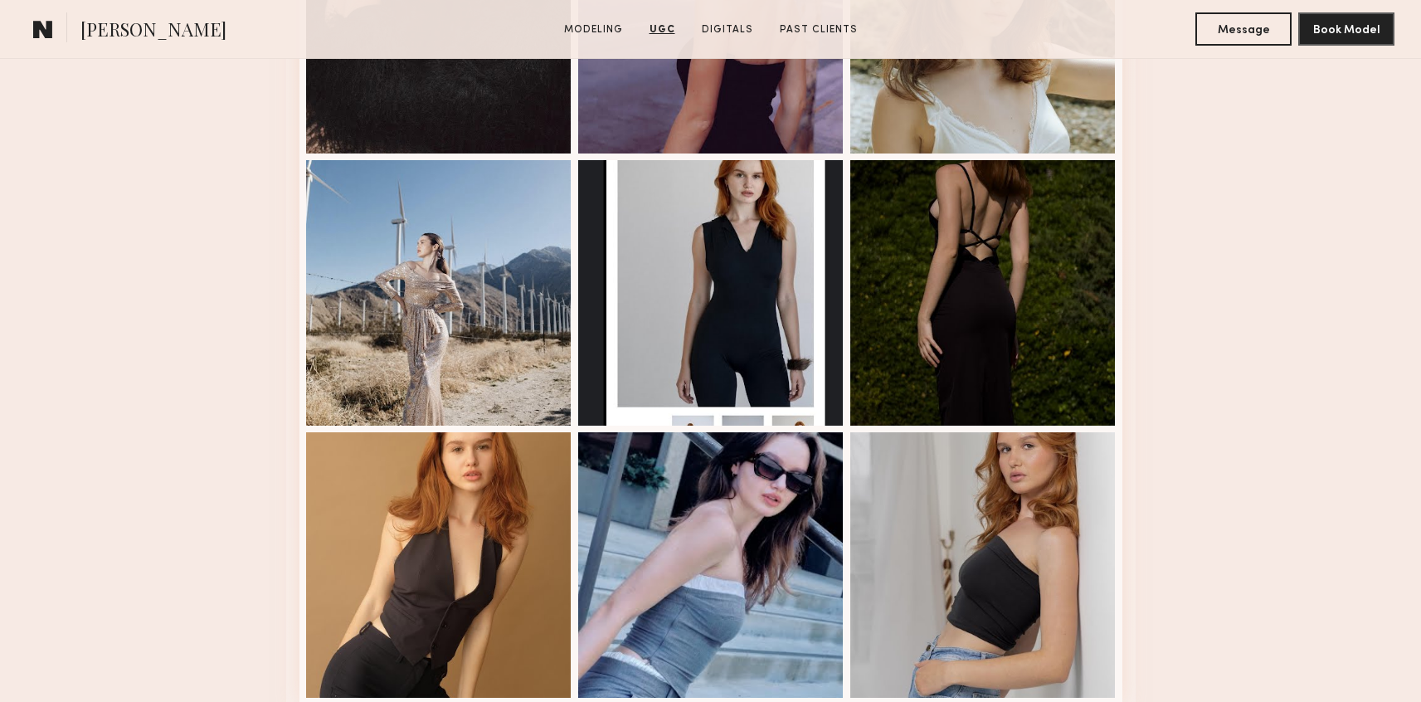
click at [431, 587] on div at bounding box center [438, 564] width 265 height 265
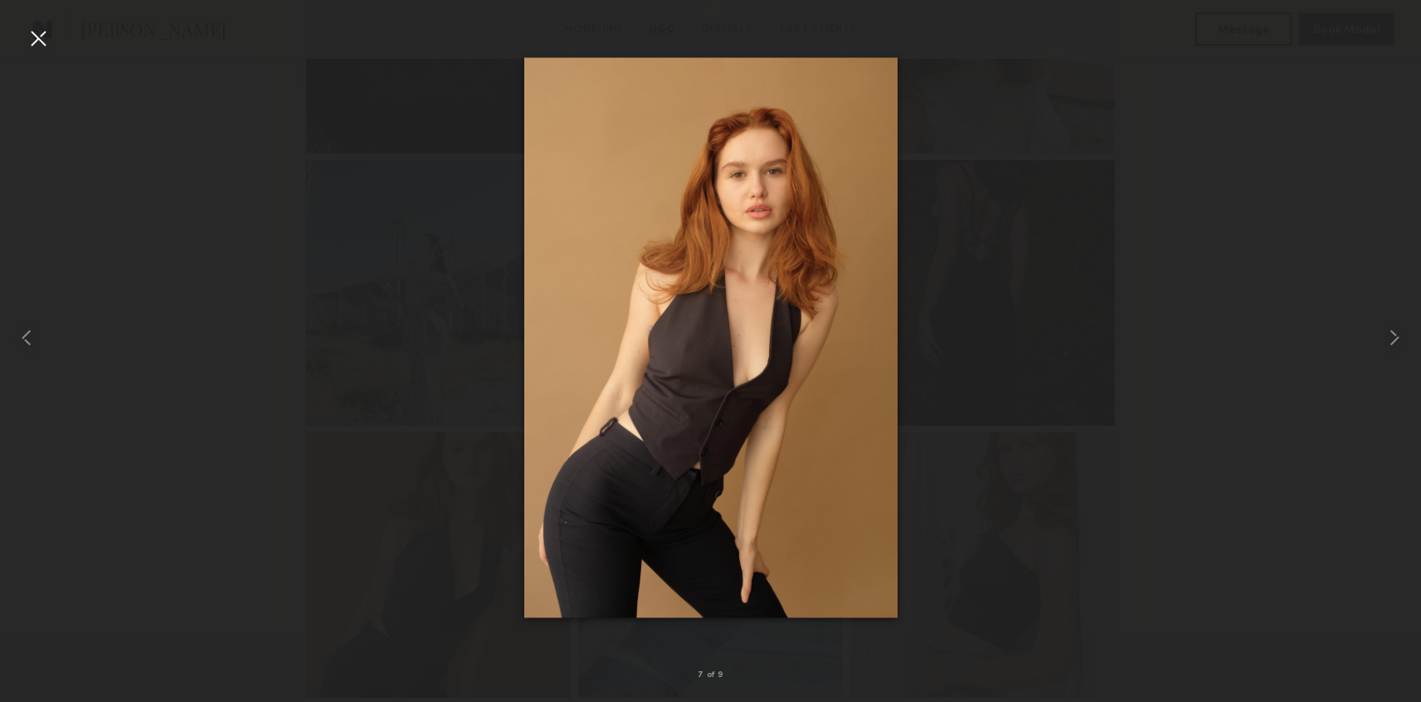
click at [661, 383] on img at bounding box center [710, 338] width 373 height 560
click at [25, 41] on div at bounding box center [38, 38] width 27 height 27
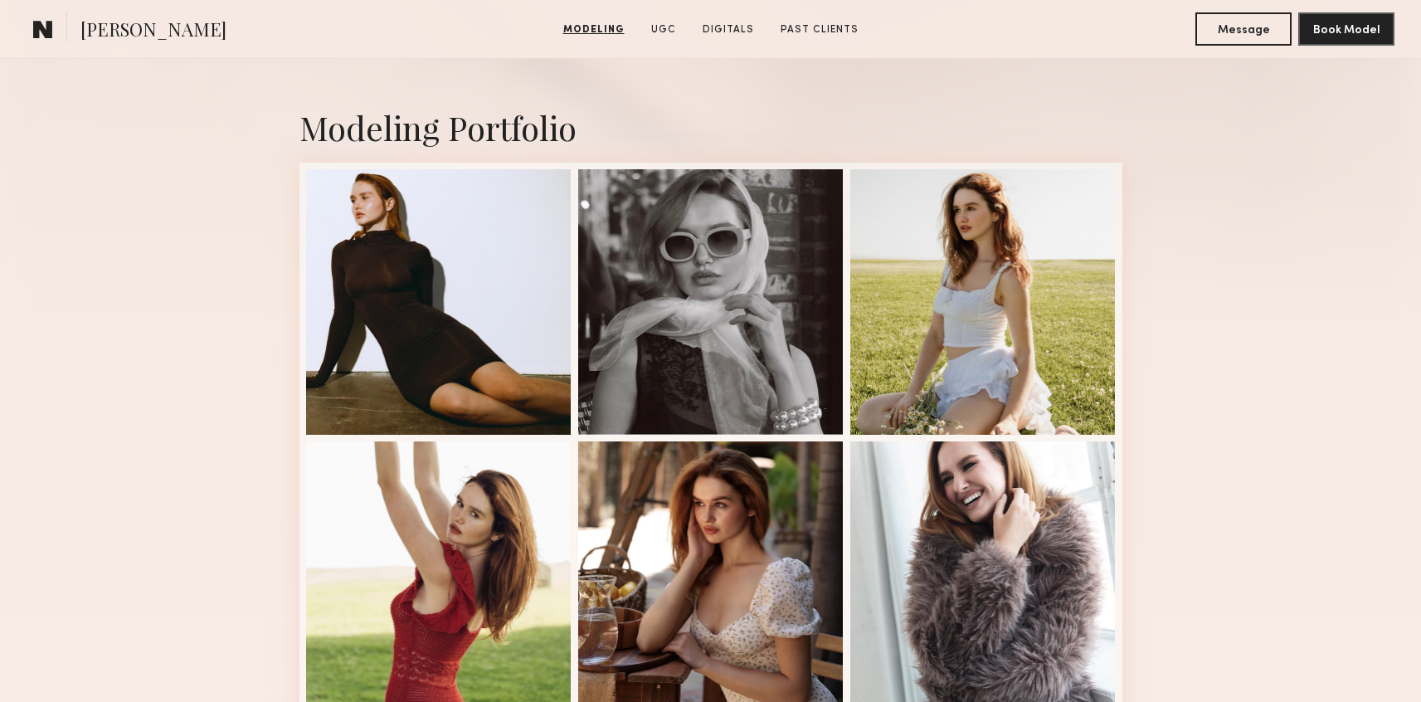
scroll to position [320, 0]
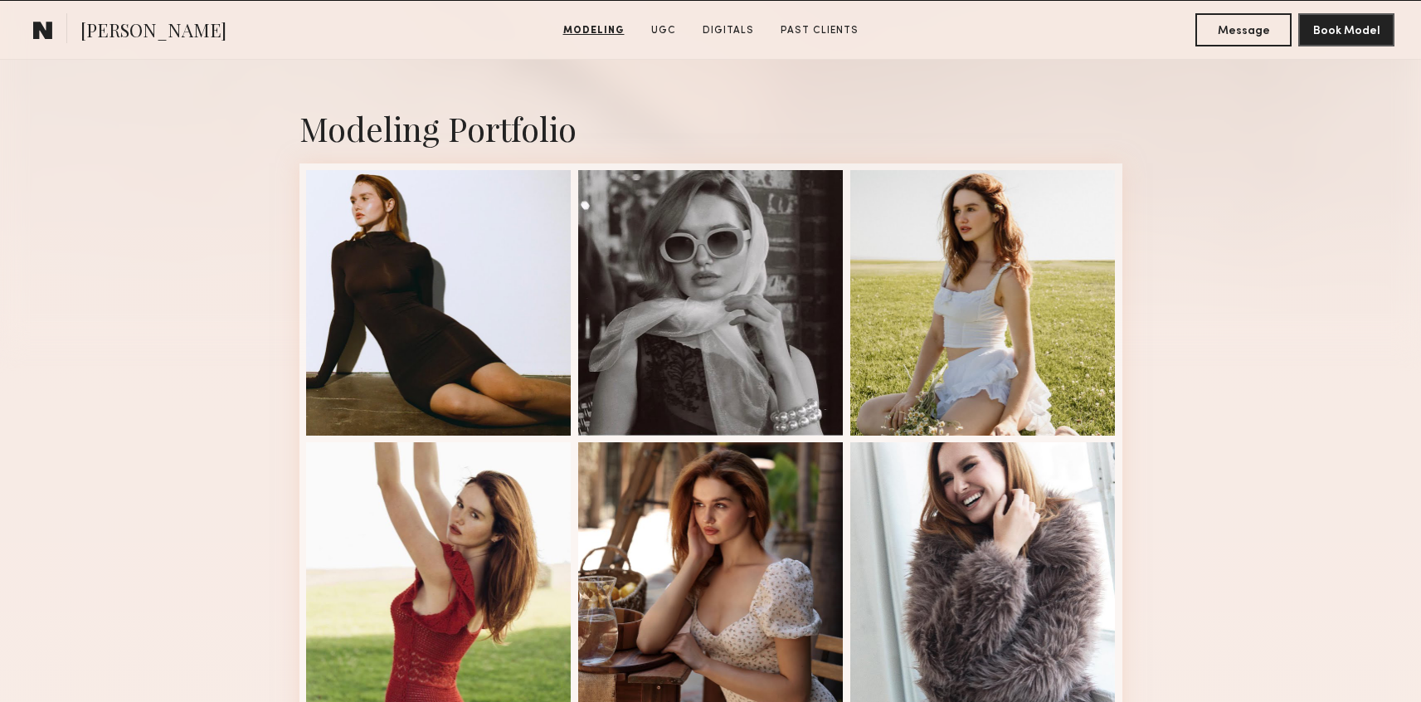
click at [696, 368] on div at bounding box center [710, 302] width 265 height 265
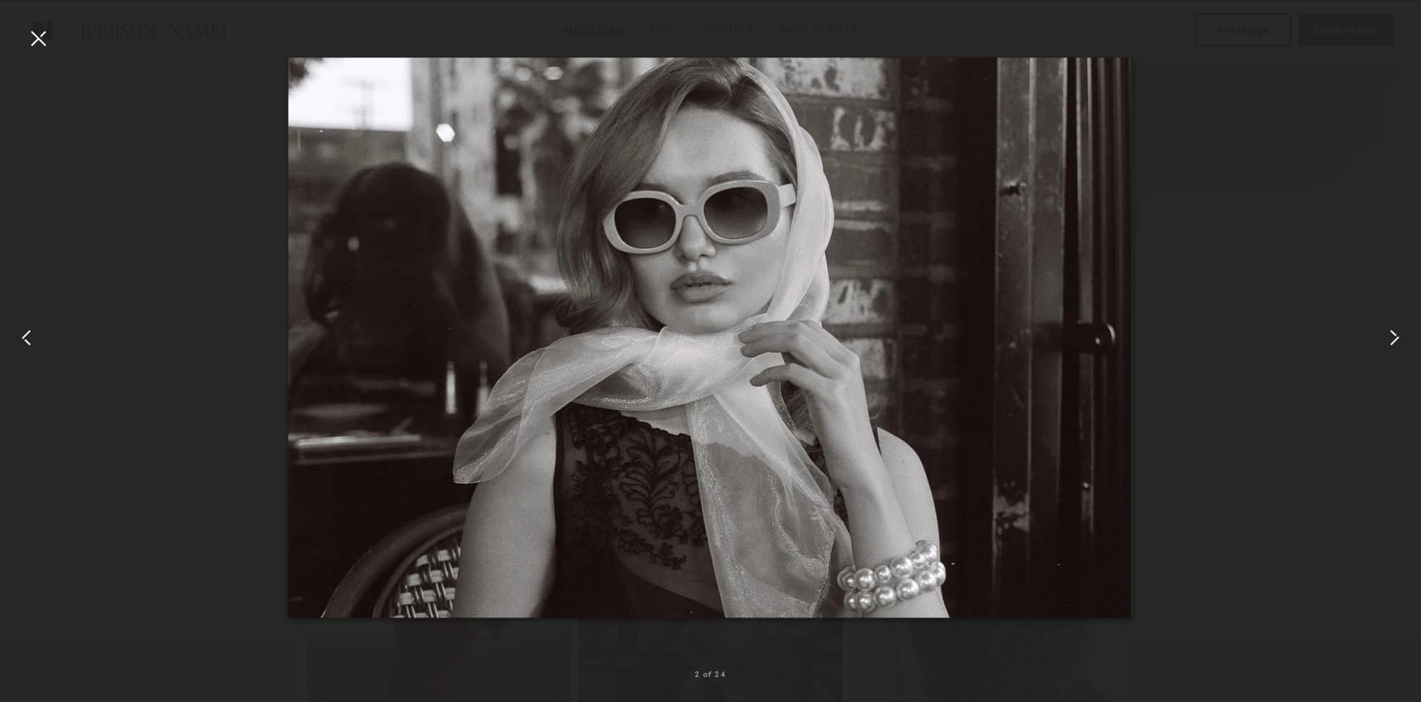
click at [58, 37] on div at bounding box center [710, 338] width 1421 height 622
click at [48, 41] on div at bounding box center [38, 38] width 27 height 27
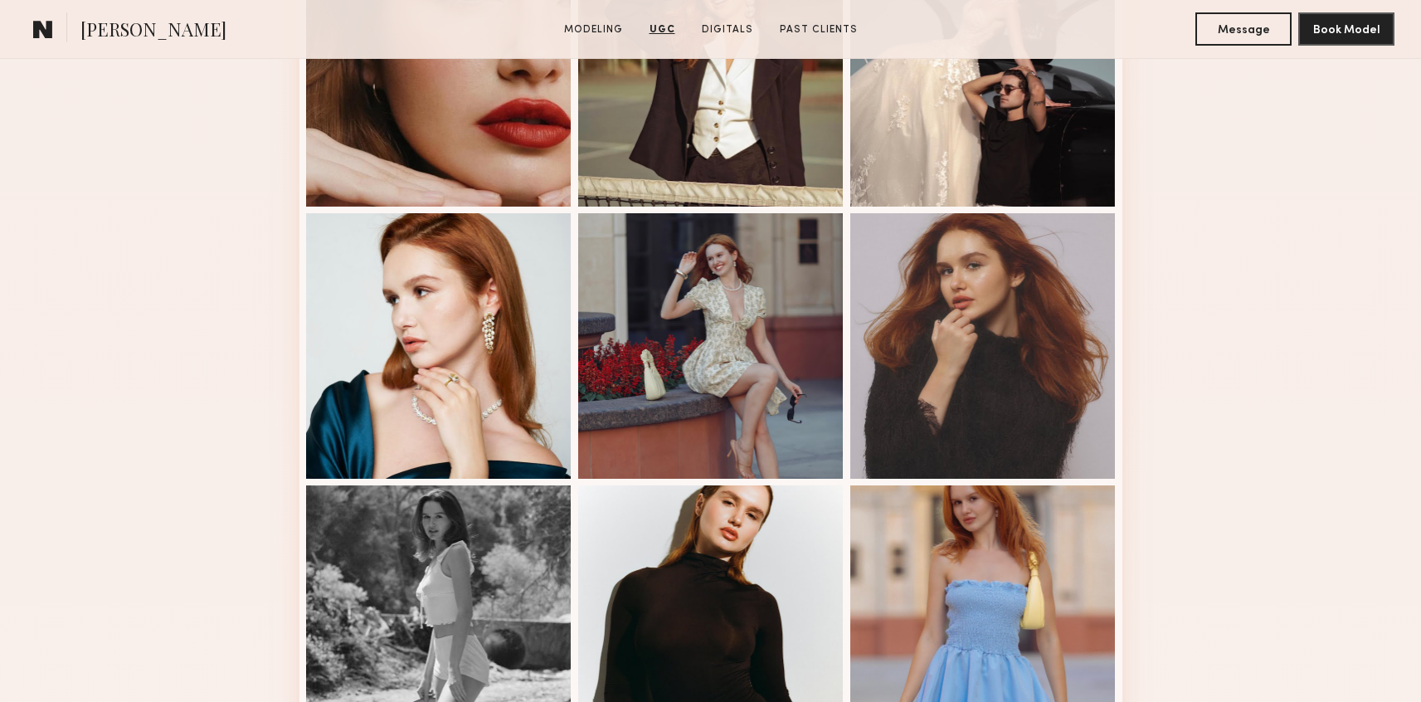
scroll to position [1576, 0]
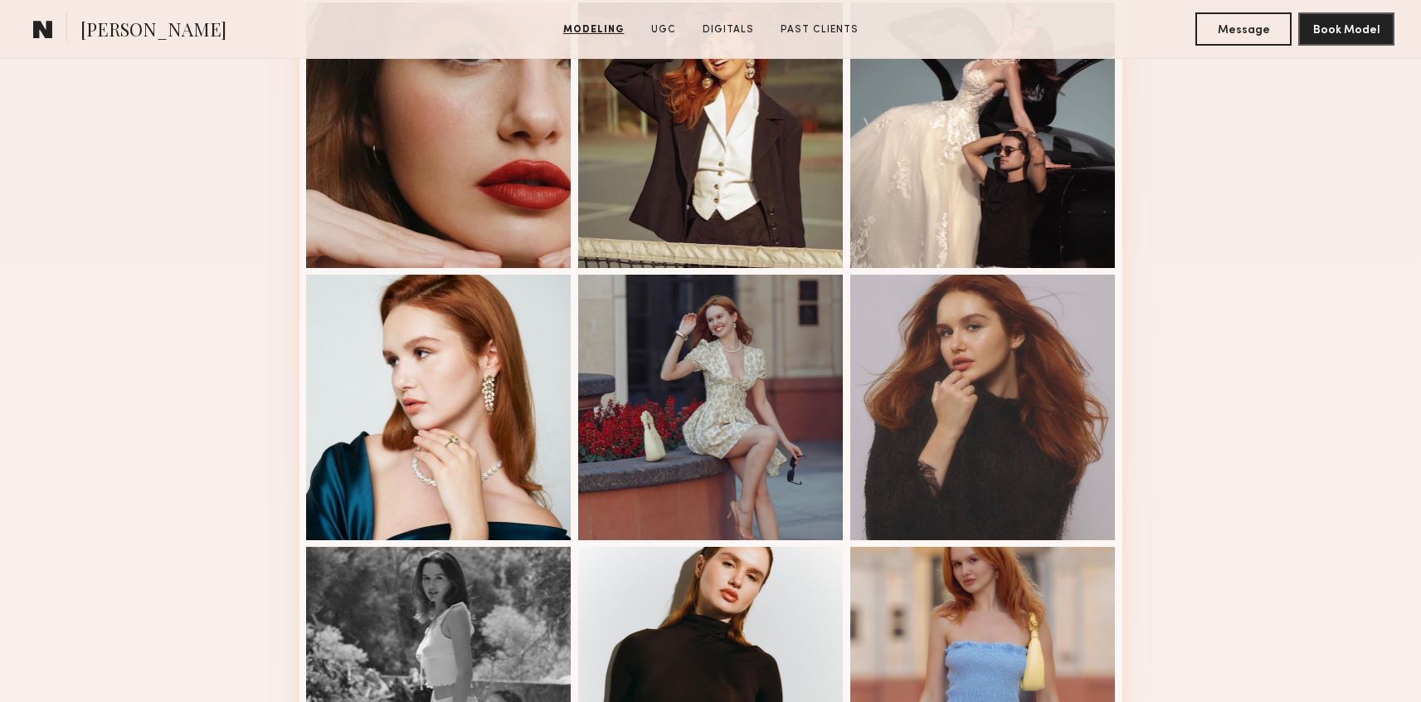
click at [966, 382] on div at bounding box center [982, 407] width 265 height 265
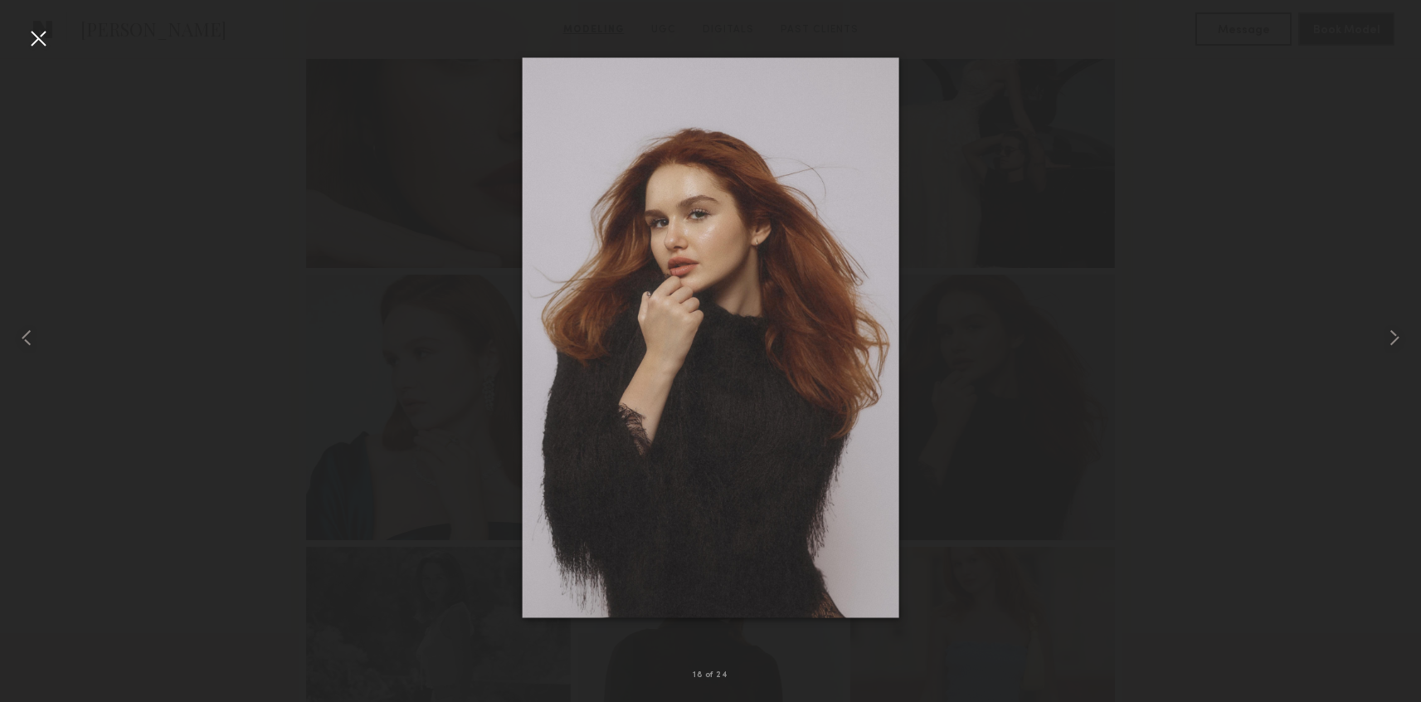
drag, startPoint x: 591, startPoint y: 408, endPoint x: 557, endPoint y: 193, distance: 217.5
